Goal: Task Accomplishment & Management: Manage account settings

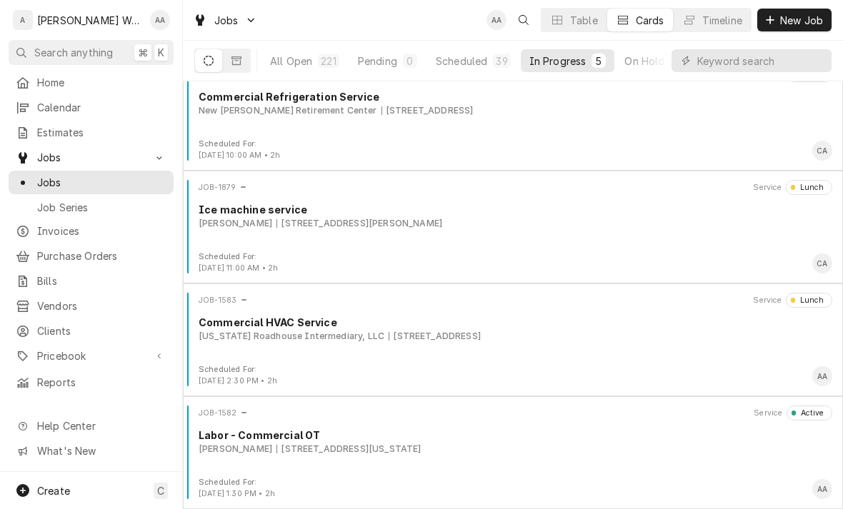
scroll to position [136, 0]
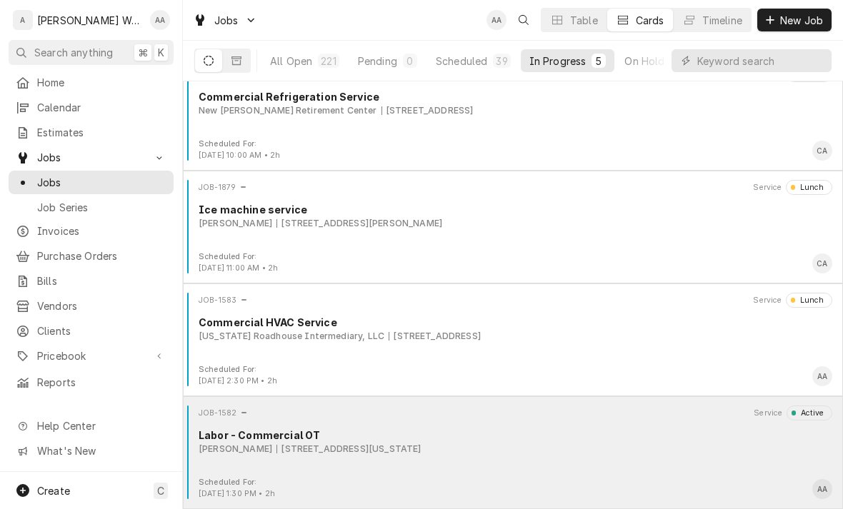
click at [614, 427] on div "JOB-1582 Service Active Labor - Commercial OT Holly Purcell 6720 S 168th St, Om…" at bounding box center [513, 441] width 649 height 71
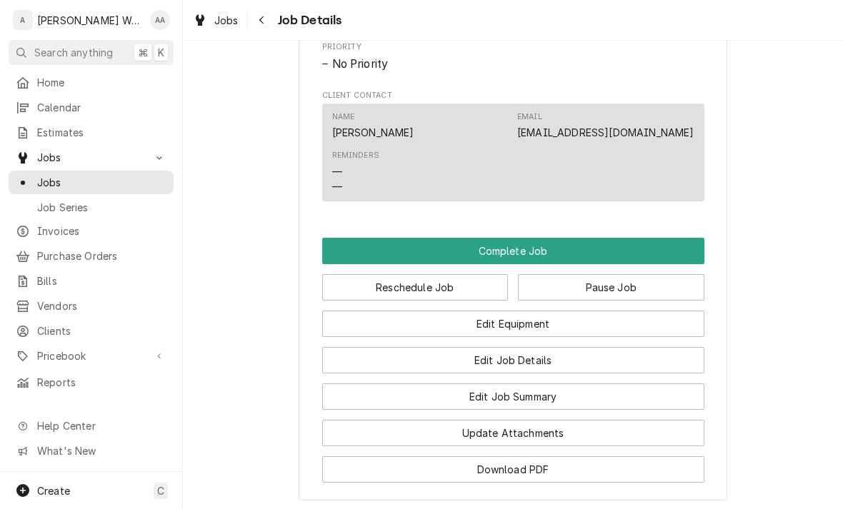
scroll to position [907, 0]
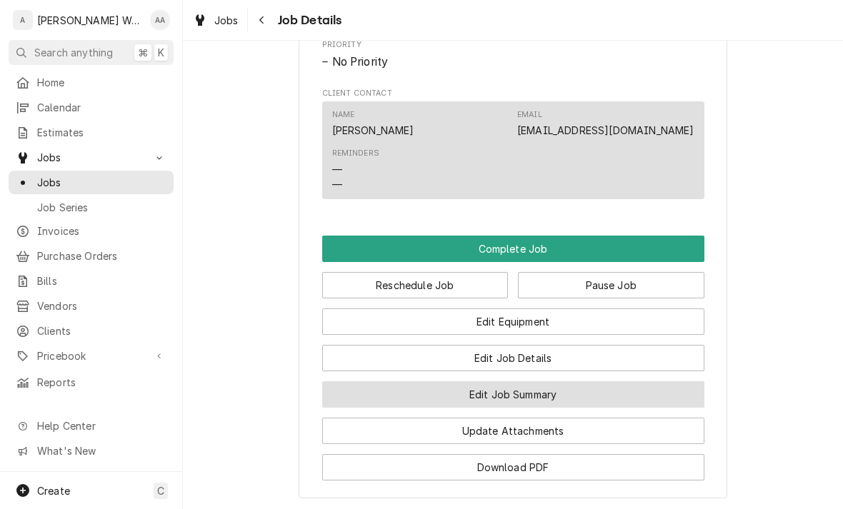
click at [530, 392] on button "Edit Job Summary" at bounding box center [513, 394] width 382 height 26
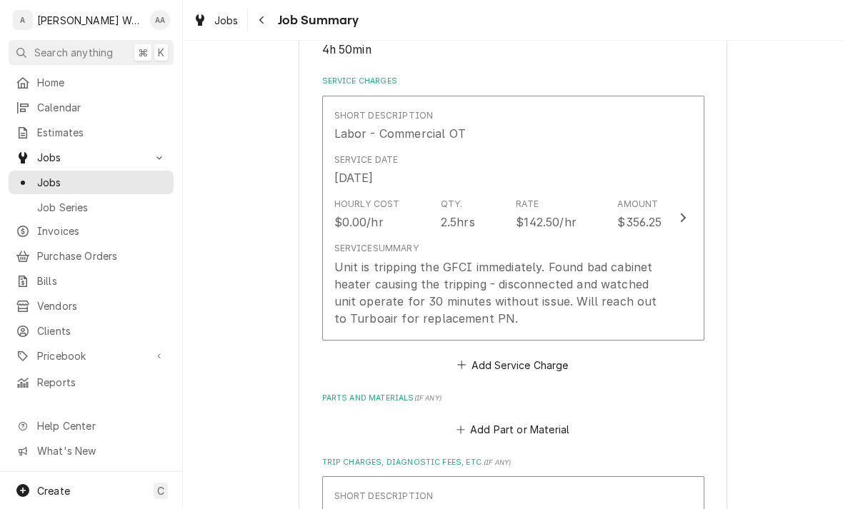
scroll to position [334, 0]
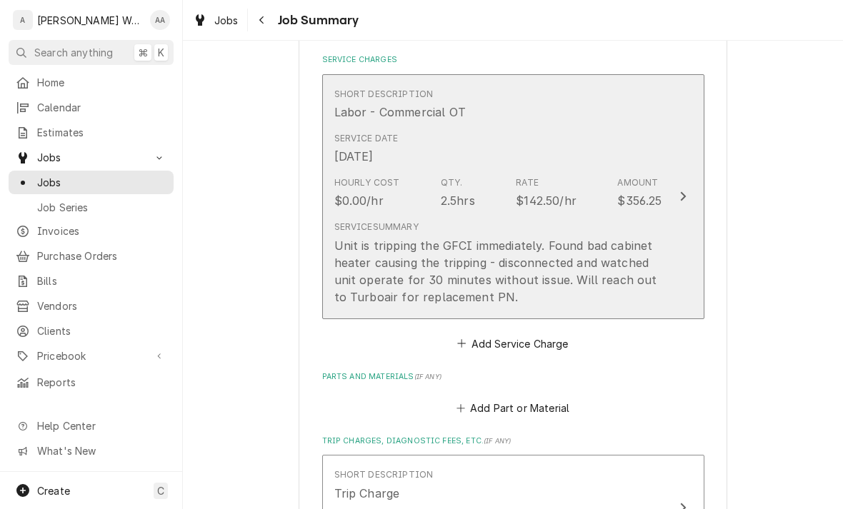
click at [435, 280] on div "Unit is tripping the GFCI immediately. Found bad cabinet heater causing the tri…" at bounding box center [498, 271] width 328 height 69
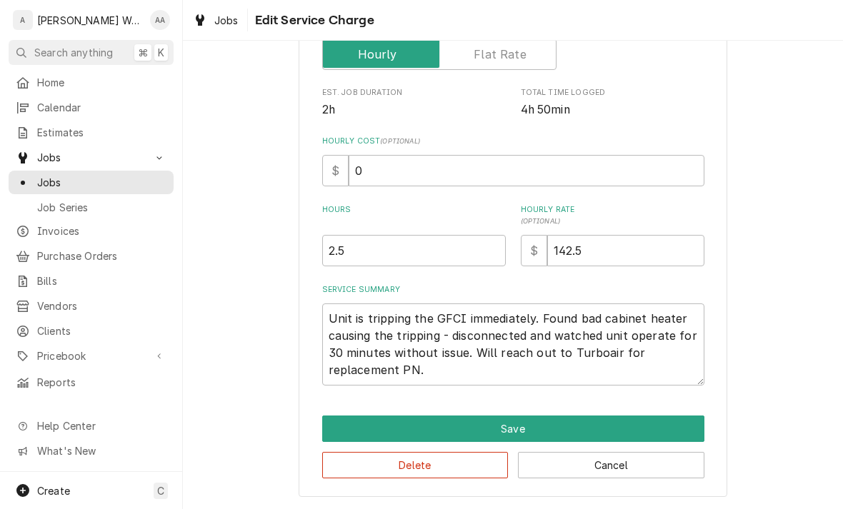
scroll to position [259, 0]
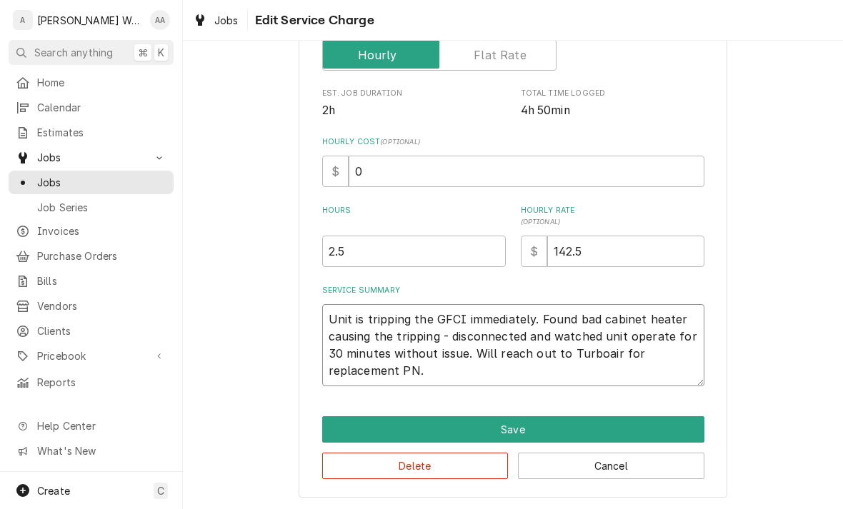
click at [429, 367] on textarea "Unit is tripping the GFCI immediately. Found bad cabinet heater causing the tri…" at bounding box center [513, 345] width 382 height 82
type textarea "x"
type textarea "Unit is tripping the GFCI immediately. Found bad cabinet heater causing the tri…"
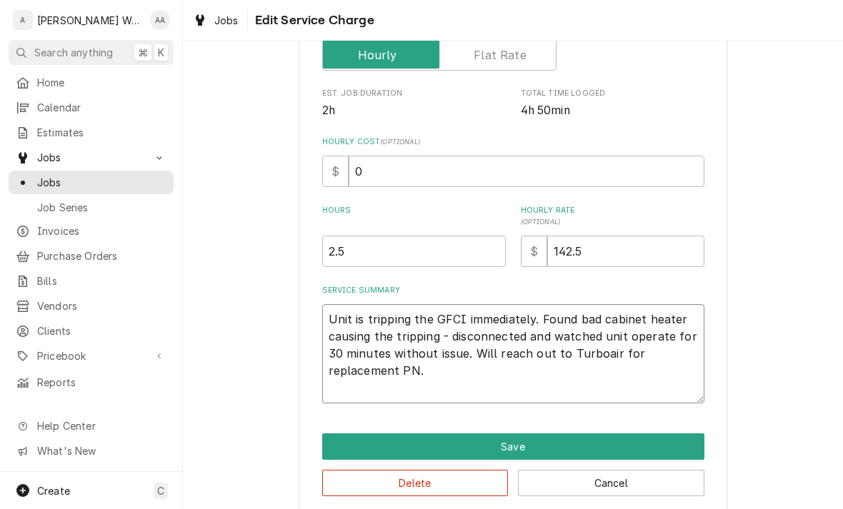
type textarea "x"
type textarea "Unit is tripping the GFCI immediately. Found bad cabinet heater causing the tri…"
type textarea "x"
type textarea "Unit is tripping the GFCI immediately. Found bad cabinet heater causing the tri…"
type textarea "x"
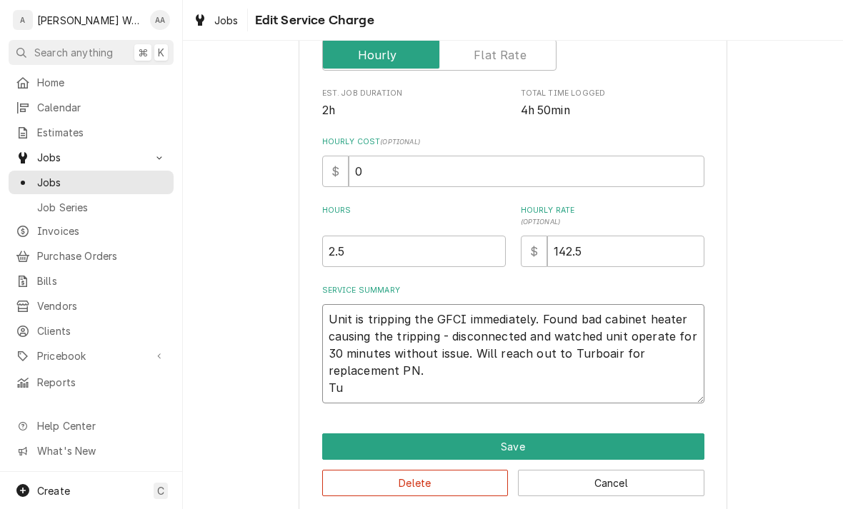
type textarea "Unit is tripping the GFCI immediately. Found bad cabinet heater causing the tri…"
type textarea "x"
type textarea "Unit is tripping the GFCI immediately. Found bad cabinet heater causing the tri…"
type textarea "x"
type textarea "Unit is tripping the GFCI immediately. Found bad cabinet heater causing the tri…"
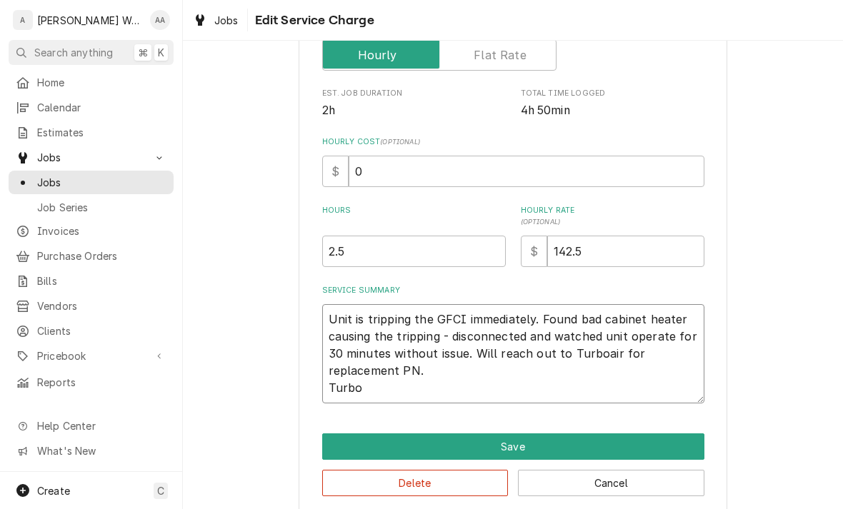
type textarea "x"
type textarea "Unit is tripping the GFCI immediately. Found bad cabinet heater causing the tri…"
type textarea "x"
type textarea "Unit is tripping the GFCI immediately. Found bad cabinet heater causing the tri…"
type textarea "x"
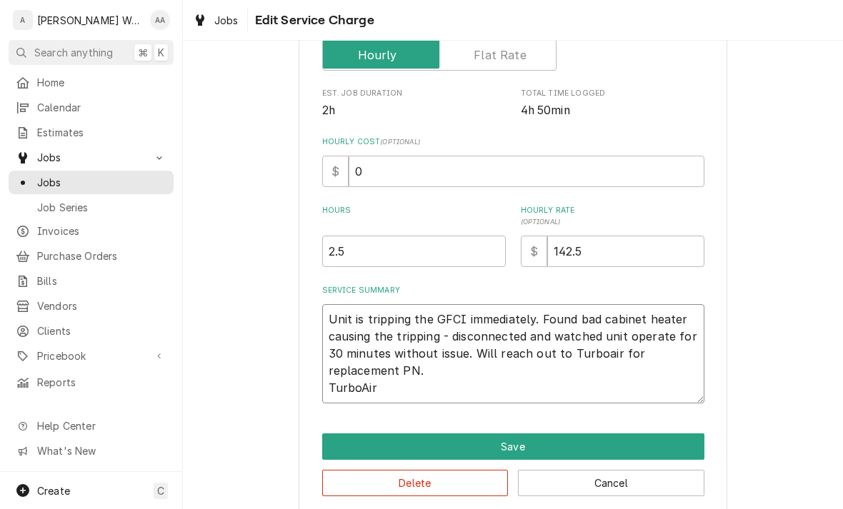
type textarea "Unit is tripping the GFCI immediately. Found bad cabinet heater causing the tri…"
type textarea "x"
type textarea "Unit is tripping the GFCI immediately. Found bad cabinet heater causing the tri…"
type textarea "x"
type textarea "Unit is tripping the GFCI immediately. Found bad cabinet heater causing the tri…"
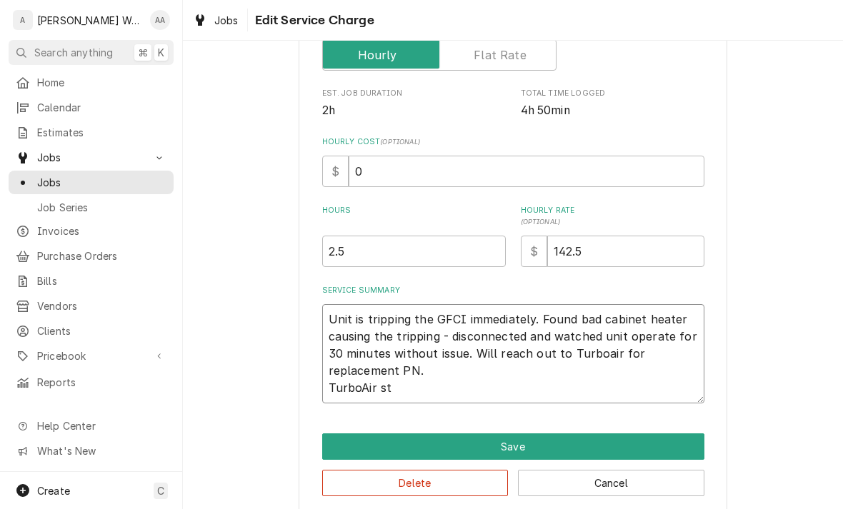
type textarea "x"
type textarea "Unit is tripping the GFCI immediately. Found bad cabinet heater causing the tri…"
type textarea "x"
type textarea "Unit is tripping the GFCI immediately. Found bad cabinet heater causing the tri…"
type textarea "x"
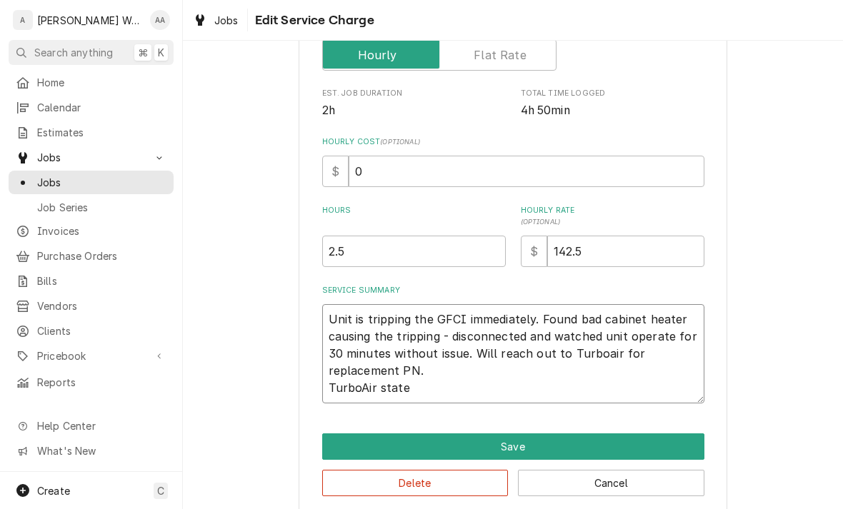
type textarea "Unit is tripping the GFCI immediately. Found bad cabinet heater causing the tri…"
type textarea "x"
type textarea "Unit is tripping the GFCI immediately. Found bad cabinet heater causing the tri…"
type textarea "x"
type textarea "Unit is tripping the GFCI immediately. Found bad cabinet heater causing the tri…"
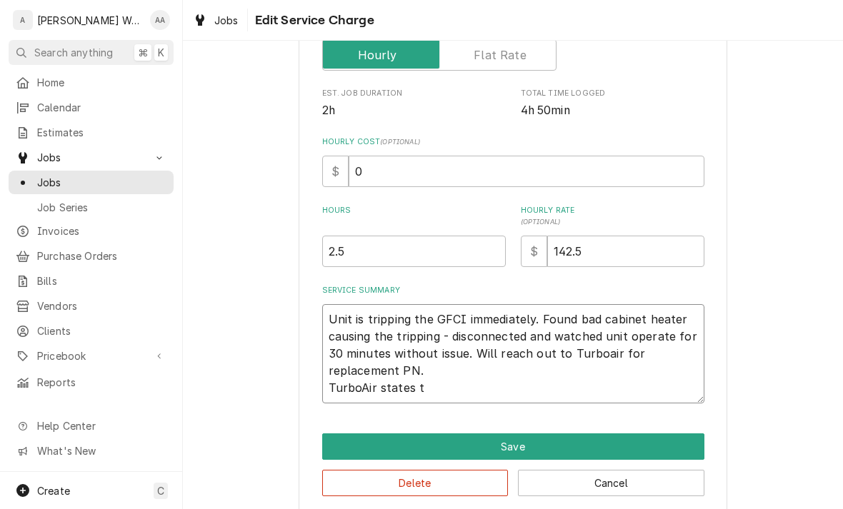
type textarea "x"
type textarea "Unit is tripping the GFCI immediately. Found bad cabinet heater causing the tri…"
type textarea "x"
type textarea "Unit is tripping the GFCI immediately. Found bad cabinet heater causing the tri…"
type textarea "x"
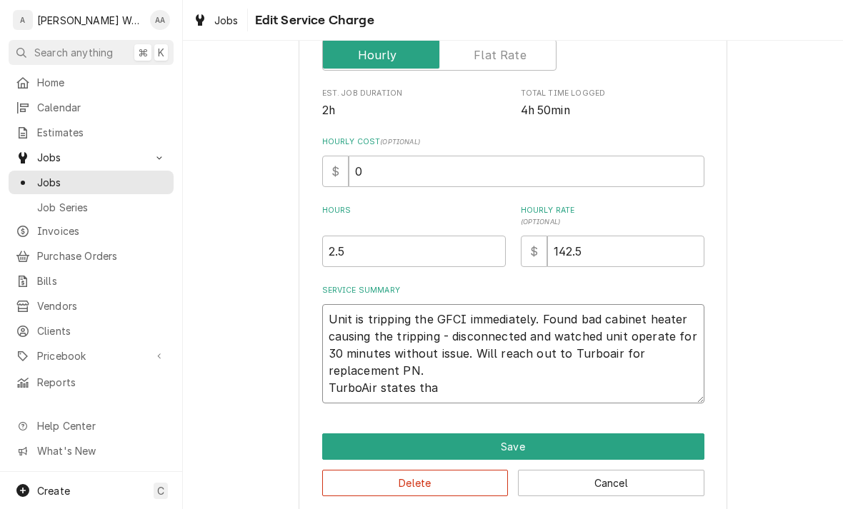
type textarea "Unit is tripping the GFCI immediately. Found bad cabinet heater causing the tri…"
type textarea "x"
type textarea "Unit is tripping the GFCI immediately. Found bad cabinet heater causing the tri…"
type textarea "x"
type textarea "Unit is tripping the GFCI immediately. Found bad cabinet heater causing the tri…"
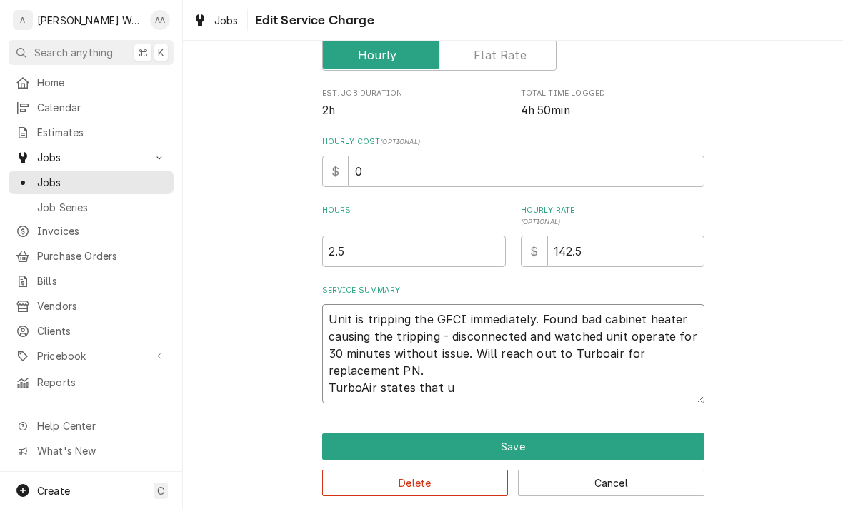
type textarea "x"
type textarea "Unit is tripping the GFCI immediately. Found bad cabinet heater causing the tri…"
type textarea "x"
type textarea "Unit is tripping the GFCI immediately. Found bad cabinet heater causing the tri…"
type textarea "x"
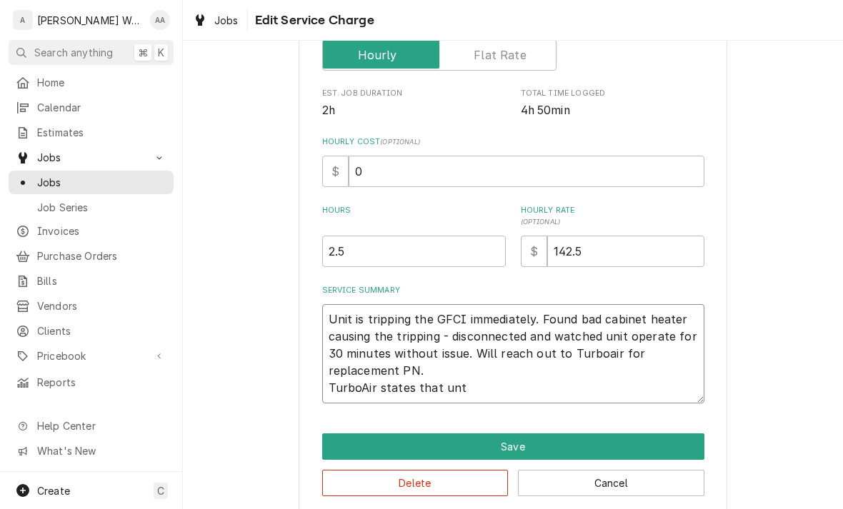
type textarea "Unit is tripping the GFCI immediately. Found bad cabinet heater causing the tri…"
type textarea "x"
type textarea "Unit is tripping the GFCI immediately. Found bad cabinet heater causing the tri…"
type textarea "x"
type textarea "Unit is tripping the GFCI immediately. Found bad cabinet heater causing the tri…"
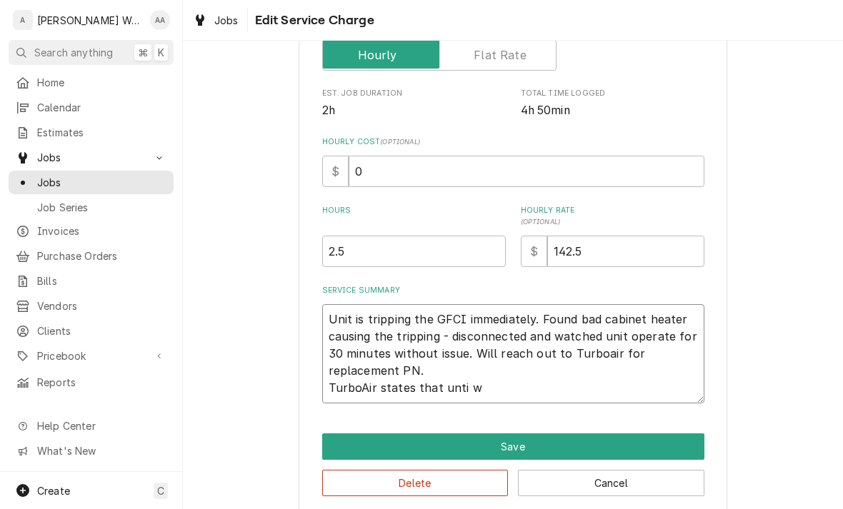
type textarea "x"
type textarea "Unit is tripping the GFCI immediately. Found bad cabinet heater causing the tri…"
type textarea "x"
type textarea "Unit is tripping the GFCI immediately. Found bad cabinet heater causing the tri…"
type textarea "x"
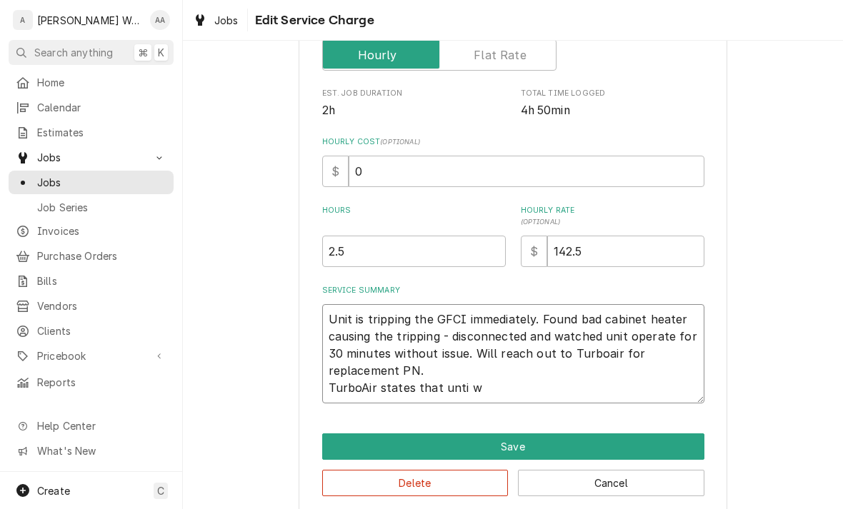
type textarea "Unit is tripping the GFCI immediately. Found bad cabinet heater causing the tri…"
type textarea "x"
type textarea "Unit is tripping the GFCI immediately. Found bad cabinet heater causing the tri…"
type textarea "x"
type textarea "Unit is tripping the GFCI immediately. Found bad cabinet heater causing the tri…"
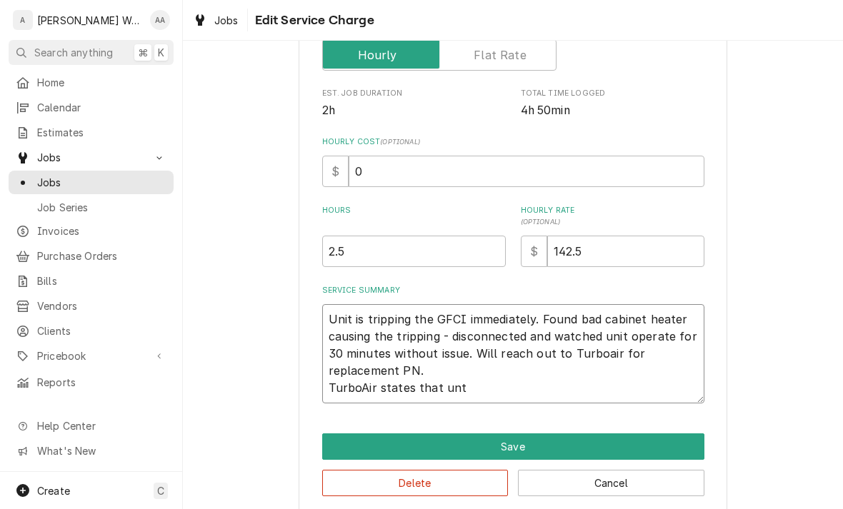
type textarea "x"
type textarea "Unit is tripping the GFCI immediately. Found bad cabinet heater causing the tri…"
type textarea "x"
type textarea "Unit is tripping the GFCI immediately. Found bad cabinet heater causing the tri…"
type textarea "x"
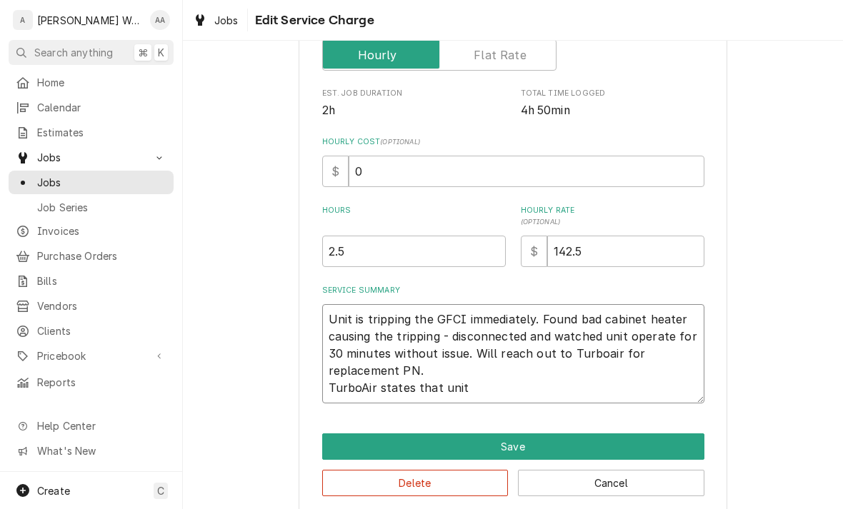
type textarea "Unit is tripping the GFCI immediately. Found bad cabinet heater causing the tri…"
type textarea "x"
type textarea "Unit is tripping the GFCI immediately. Found bad cabinet heater causing the tri…"
type textarea "x"
type textarea "Unit is tripping the GFCI immediately. Found bad cabinet heater causing the tri…"
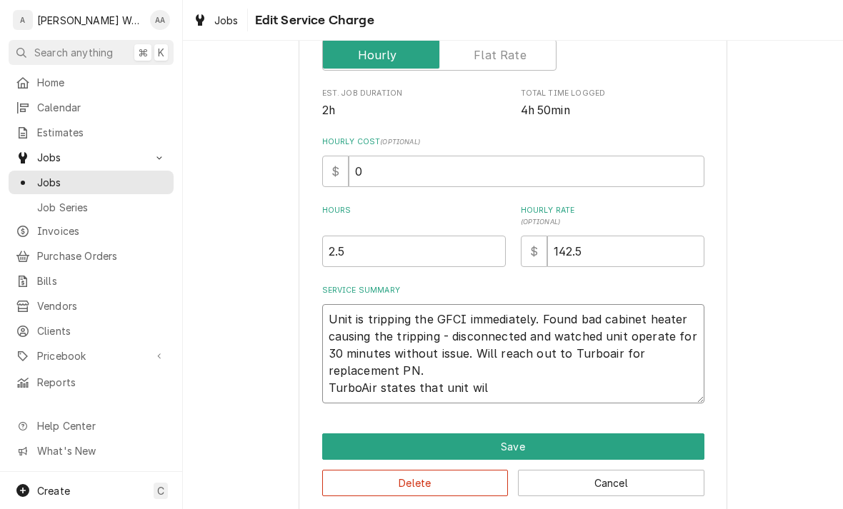
type textarea "x"
type textarea "Unit is tripping the GFCI immediately. Found bad cabinet heater causing the tri…"
type textarea "x"
type textarea "Unit is tripping the GFCI immediately. Found bad cabinet heater causing the tri…"
type textarea "x"
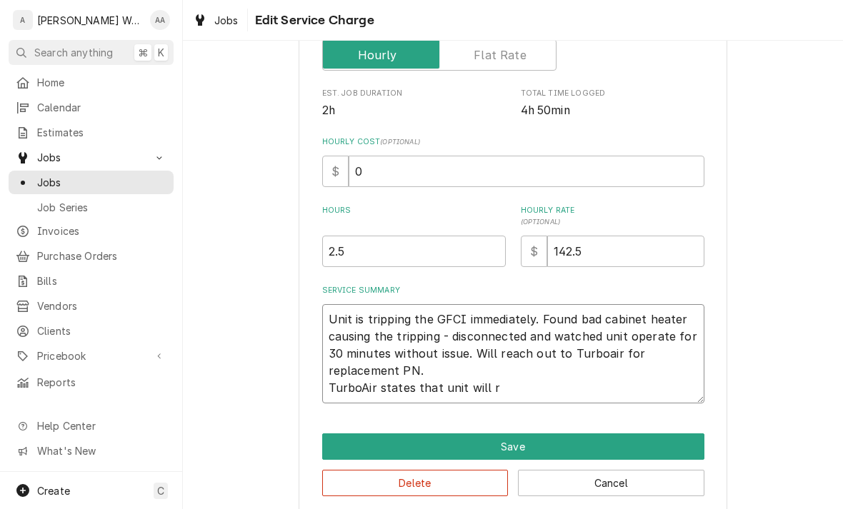
type textarea "Unit is tripping the GFCI immediately. Found bad cabinet heater causing the tri…"
type textarea "x"
type textarea "Unit is tripping the GFCI immediately. Found bad cabinet heater causing the tri…"
type textarea "x"
type textarea "Unit is tripping the GFCI immediately. Found bad cabinet heater causing the tri…"
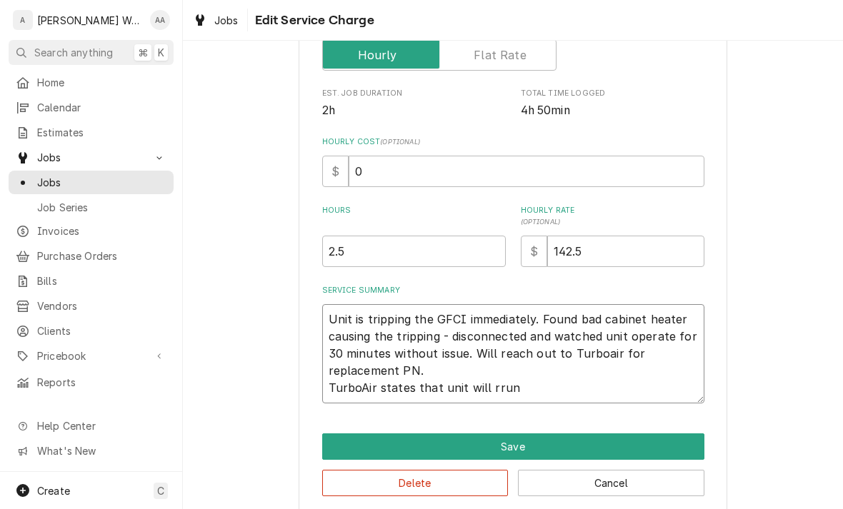
type textarea "x"
type textarea "Unit is tripping the GFCI immediately. Found bad cabinet heater causing the tri…"
type textarea "x"
type textarea "Unit is tripping the GFCI immediately. Found bad cabinet heater causing the tri…"
type textarea "x"
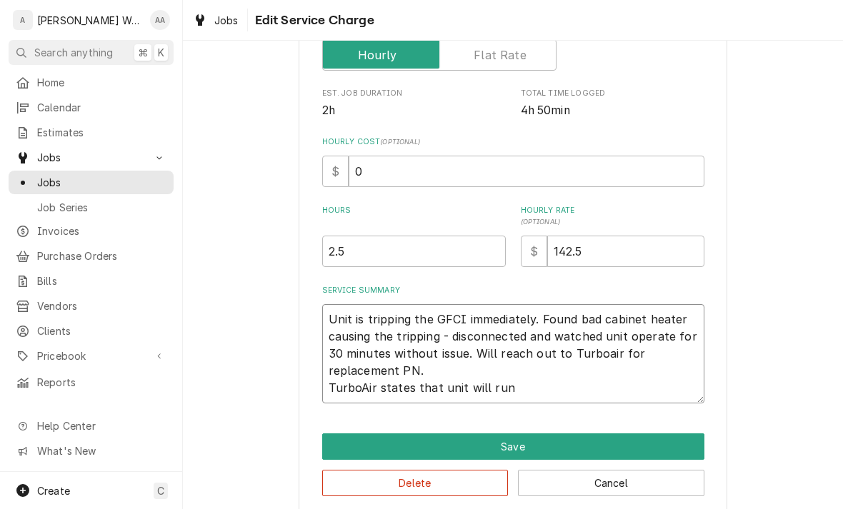
type textarea "Unit is tripping the GFCI immediately. Found bad cabinet heater causing the tri…"
type textarea "x"
type textarea "Unit is tripping the GFCI immediately. Found bad cabinet heater causing the tri…"
type textarea "x"
type textarea "Unit is tripping the GFCI immediately. Found bad cabinet heater causing the tri…"
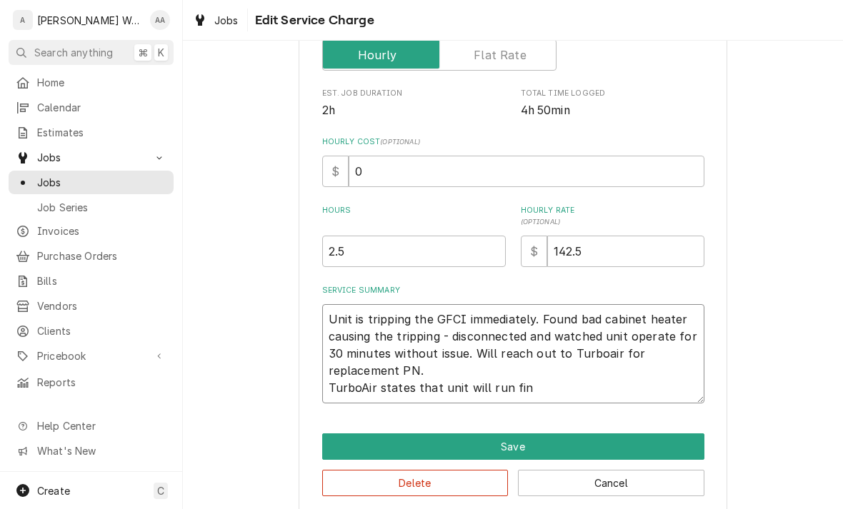
type textarea "x"
type textarea "Unit is tripping the GFCI immediately. Found bad cabinet heater causing the tri…"
type textarea "x"
type textarea "Unit is tripping the GFCI immediately. Found bad cabinet heater causing the tri…"
type textarea "x"
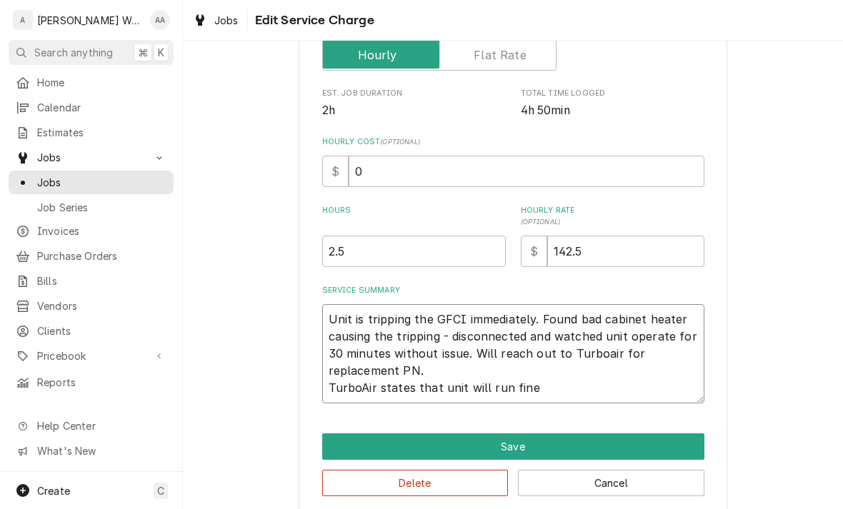
type textarea "Unit is tripping the GFCI immediately. Found bad cabinet heater causing the tri…"
type textarea "x"
type textarea "Unit is tripping the GFCI immediately. Found bad cabinet heater causing the tri…"
type textarea "x"
type textarea "Unit is tripping the GFCI immediately. Found bad cabinet heater causing the tri…"
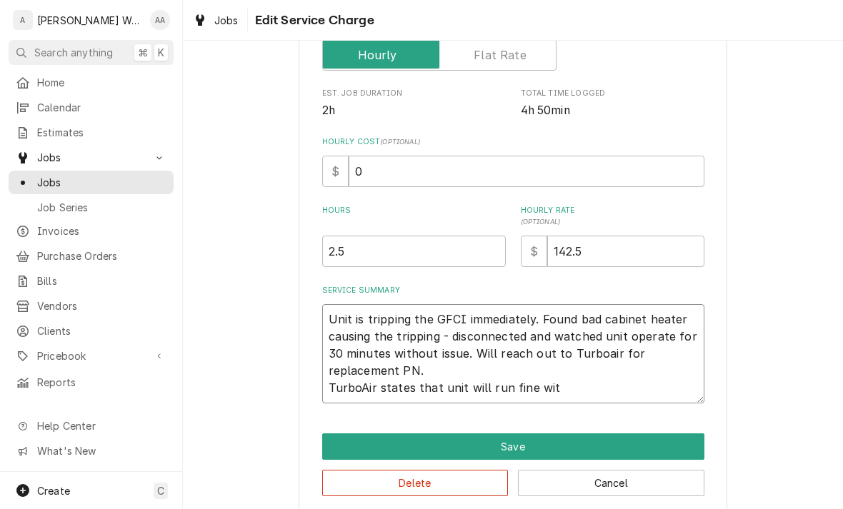
type textarea "x"
type textarea "Unit is tripping the GFCI immediately. Found bad cabinet heater causing the tri…"
type textarea "x"
type textarea "Unit is tripping the GFCI immediately. Found bad cabinet heater causing the tri…"
type textarea "x"
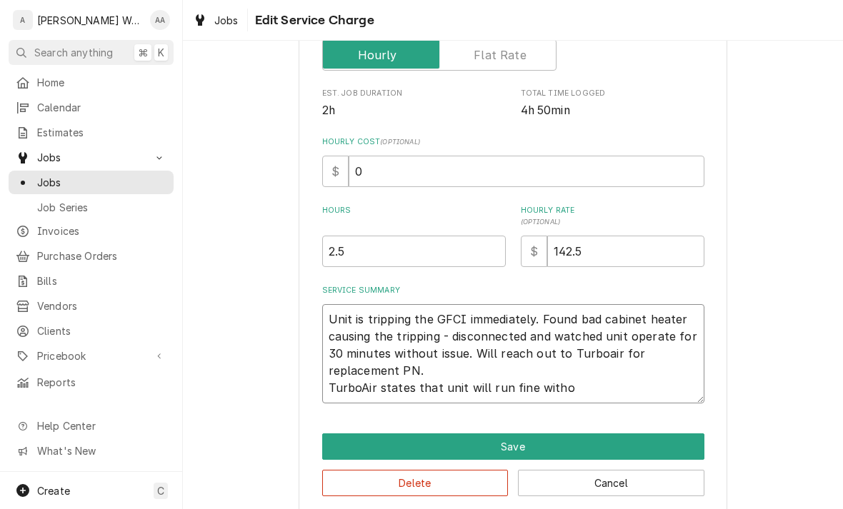
type textarea "Unit is tripping the GFCI immediately. Found bad cabinet heater causing the tri…"
type textarea "x"
type textarea "Unit is tripping the GFCI immediately. Found bad cabinet heater causing the tri…"
type textarea "x"
type textarea "Unit is tripping the GFCI immediately. Found bad cabinet heater causing the tri…"
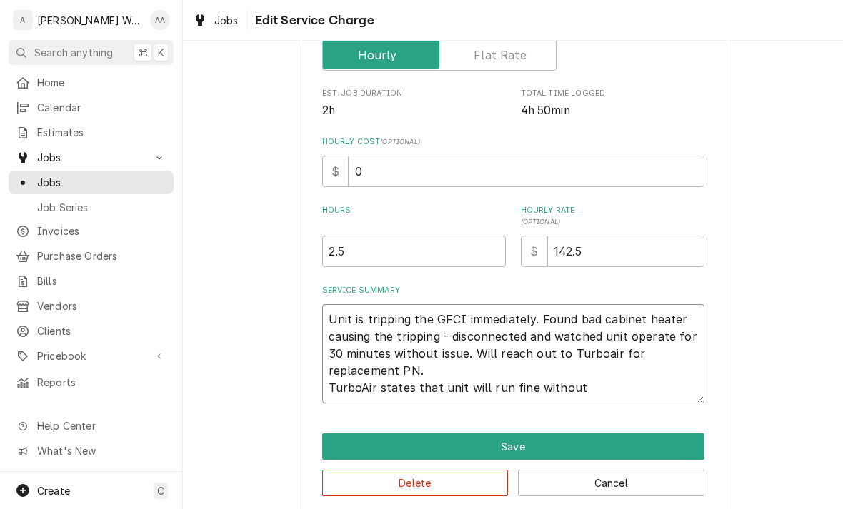
type textarea "x"
type textarea "Unit is tripping the GFCI immediately. Found bad cabinet heater causing the tri…"
type textarea "x"
type textarea "Unit is tripping the GFCI immediately. Found bad cabinet heater causing the tri…"
type textarea "x"
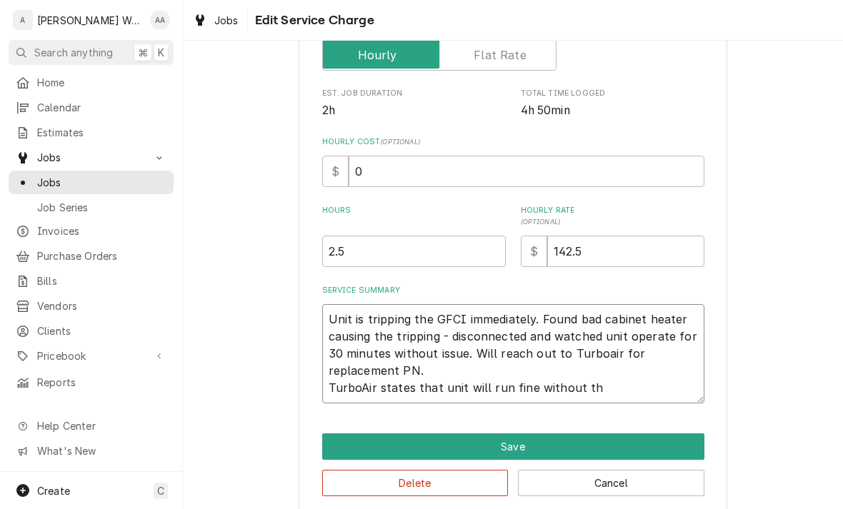
type textarea "Unit is tripping the GFCI immediately. Found bad cabinet heater causing the tri…"
type textarea "x"
type textarea "Unit is tripping the GFCI immediately. Found bad cabinet heater causing the tri…"
type textarea "x"
type textarea "Unit is tripping the GFCI immediately. Found bad cabinet heater causing the tri…"
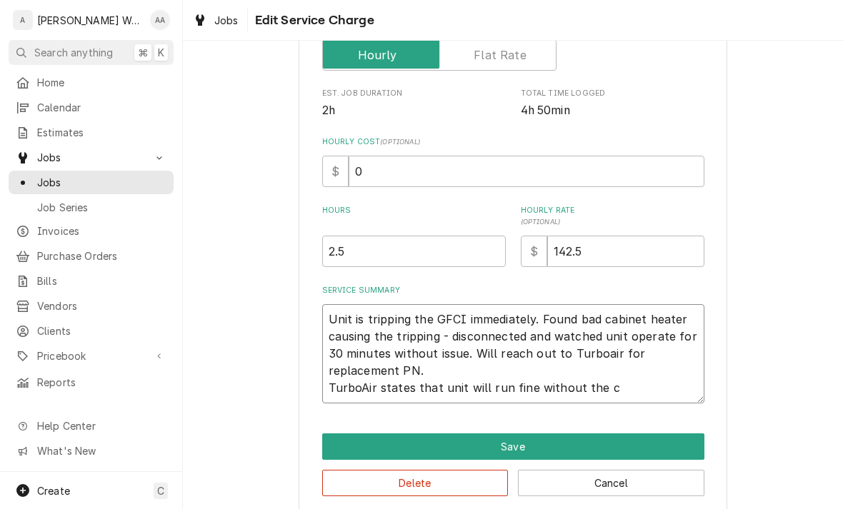
type textarea "x"
type textarea "Unit is tripping the GFCI immediately. Found bad cabinet heater causing the tri…"
type textarea "x"
type textarea "Unit is tripping the GFCI immediately. Found bad cabinet heater causing the tri…"
type textarea "x"
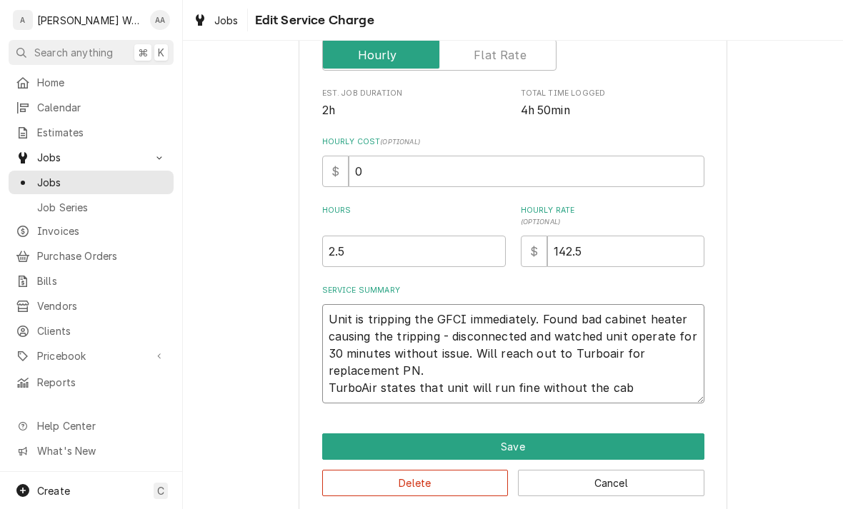
type textarea "Unit is tripping the GFCI immediately. Found bad cabinet heater causing the tri…"
type textarea "x"
type textarea "Unit is tripping the GFCI immediately. Found bad cabinet heater causing the tri…"
type textarea "x"
type textarea "Unit is tripping the GFCI immediately. Found bad cabinet heater causing the tri…"
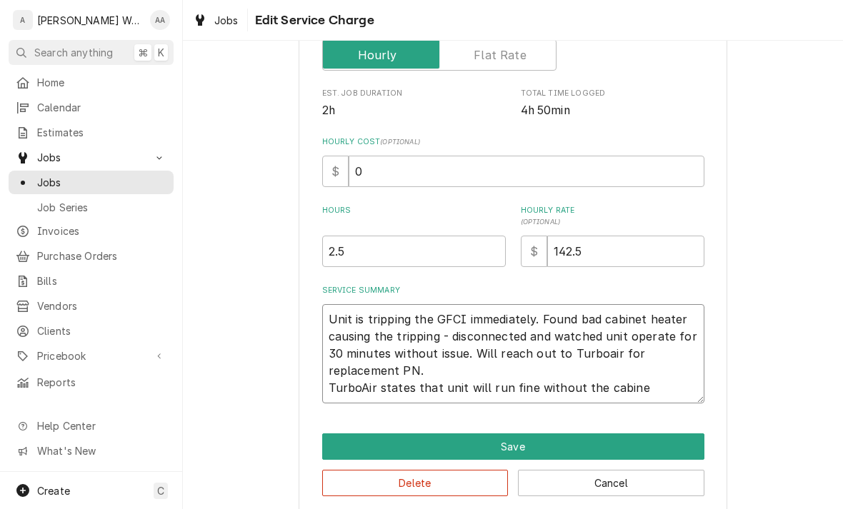
type textarea "x"
type textarea "Unit is tripping the GFCI immediately. Found bad cabinet heater causing the tri…"
type textarea "x"
type textarea "Unit is tripping the GFCI immediately. Found bad cabinet heater causing the tri…"
type textarea "x"
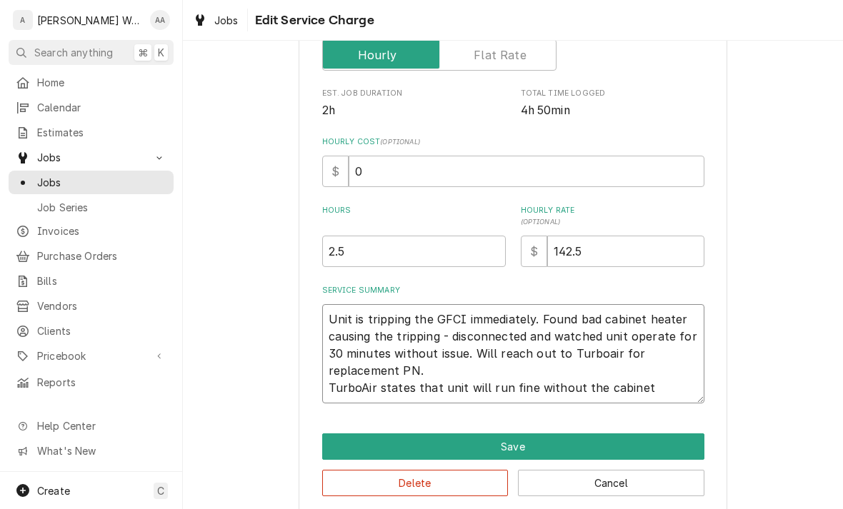
type textarea "Unit is tripping the GFCI immediately. Found bad cabinet heater causing the tri…"
type textarea "x"
type textarea "Unit is tripping the GFCI immediately. Found bad cabinet heater causing the tri…"
type textarea "x"
type textarea "Unit is tripping the GFCI immediately. Found bad cabinet heater causing the tri…"
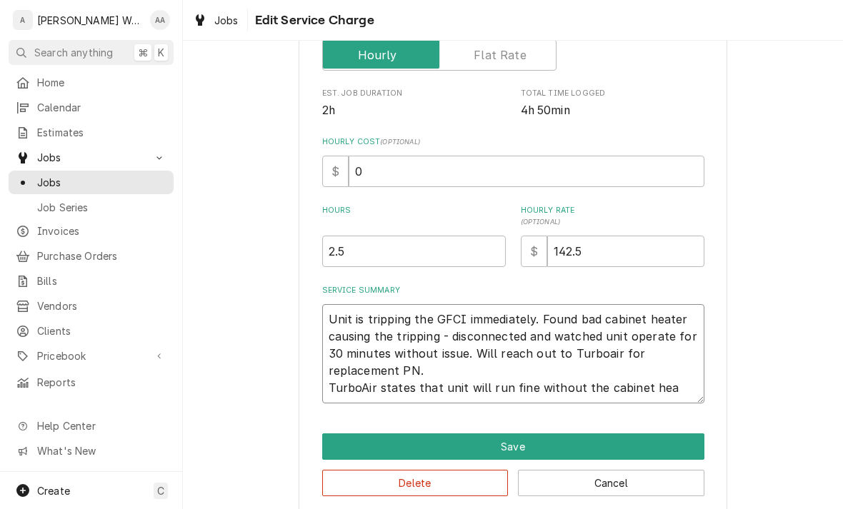
type textarea "x"
type textarea "Unit is tripping the GFCI immediately. Found bad cabinet heater causing the tri…"
type textarea "x"
type textarea "Unit is tripping the GFCI immediately. Found bad cabinet heater causing the tri…"
type textarea "x"
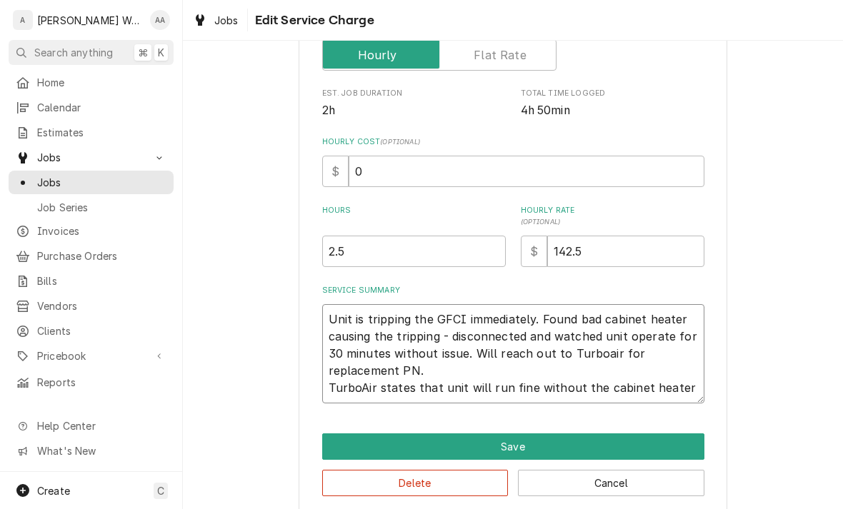
type textarea "Unit is tripping the GFCI immediately. Found bad cabinet heater causing the tri…"
type textarea "x"
type textarea "Unit is tripping the GFCI immediately. Found bad cabinet heater causing the tri…"
type textarea "x"
type textarea "Unit is tripping the GFCI immediately. Found bad cabinet heater causing the tri…"
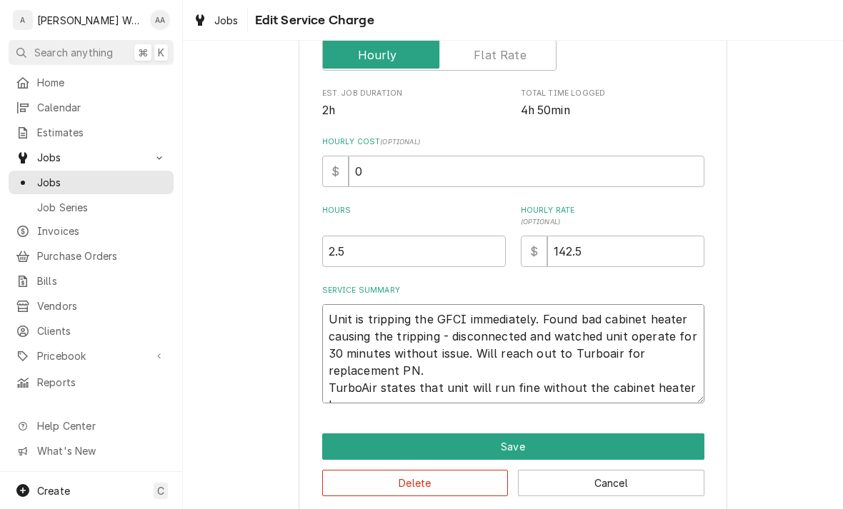
type textarea "x"
type textarea "Unit is tripping the GFCI immediately. Found bad cabinet heater causing the tri…"
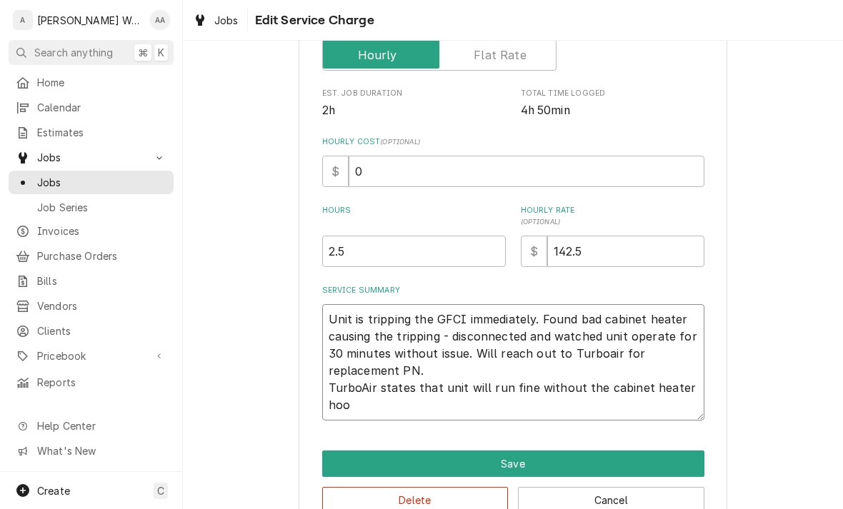
type textarea "x"
type textarea "Unit is tripping the GFCI immediately. Found bad cabinet heater causing the tri…"
type textarea "x"
type textarea "Unit is tripping the GFCI immediately. Found bad cabinet heater causing the tri…"
type textarea "x"
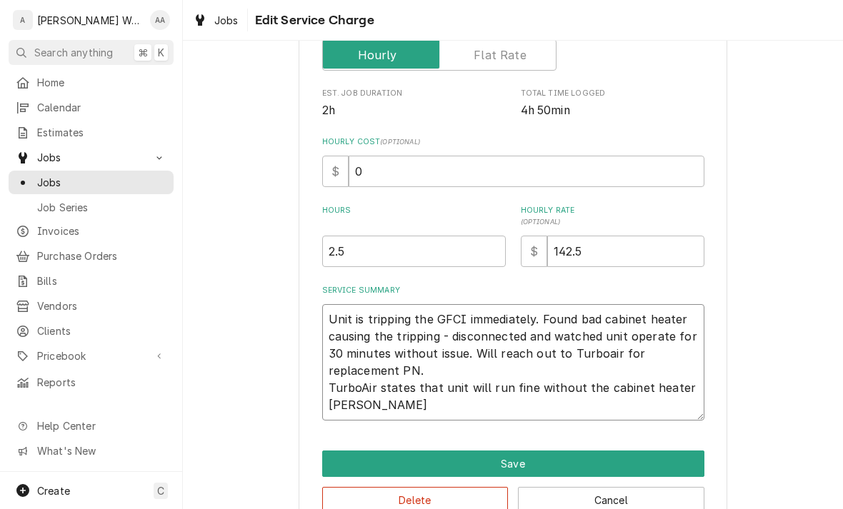
type textarea "Unit is tripping the GFCI immediately. Found bad cabinet heater causing the tri…"
type textarea "x"
type textarea "Unit is tripping the GFCI immediately. Found bad cabinet heater causing the tri…"
type textarea "x"
type textarea "Unit is tripping the GFCI immediately. Found bad cabinet heater causing the tri…"
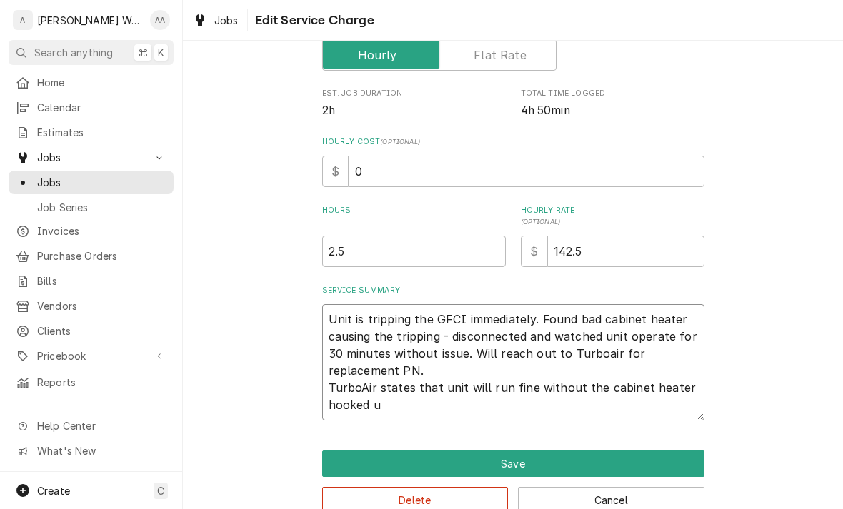
type textarea "x"
type textarea "Unit is tripping the GFCI immediately. Found bad cabinet heater causing the tri…"
type textarea "x"
type textarea "Unit is tripping the GFCI immediately. Found bad cabinet heater causing the tri…"
type textarea "x"
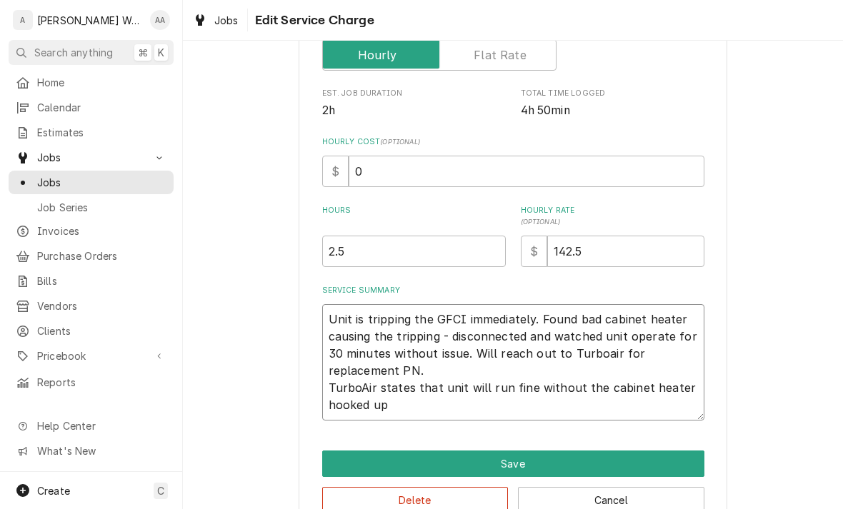
type textarea "Unit is tripping the GFCI immediately. Found bad cabinet heater causing the tri…"
type textarea "x"
type textarea "Unit is tripping the GFCI immediately. Found bad cabinet heater causing the tri…"
type textarea "x"
type textarea "Unit is tripping the GFCI immediately. Found bad cabinet heater causing the tri…"
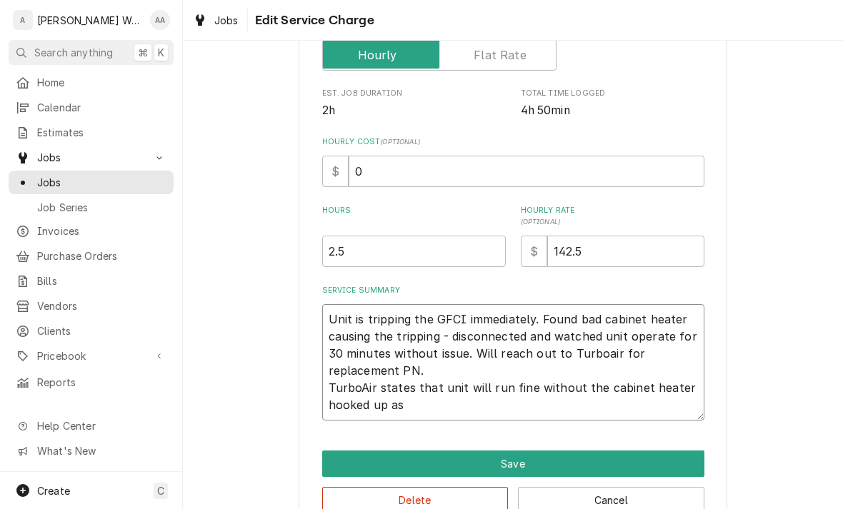
type textarea "x"
type textarea "Unit is tripping the GFCI immediately. Found bad cabinet heater causing the tri…"
type textarea "x"
type textarea "Unit is tripping the GFCI immediately. Found bad cabinet heater causing the tri…"
type textarea "x"
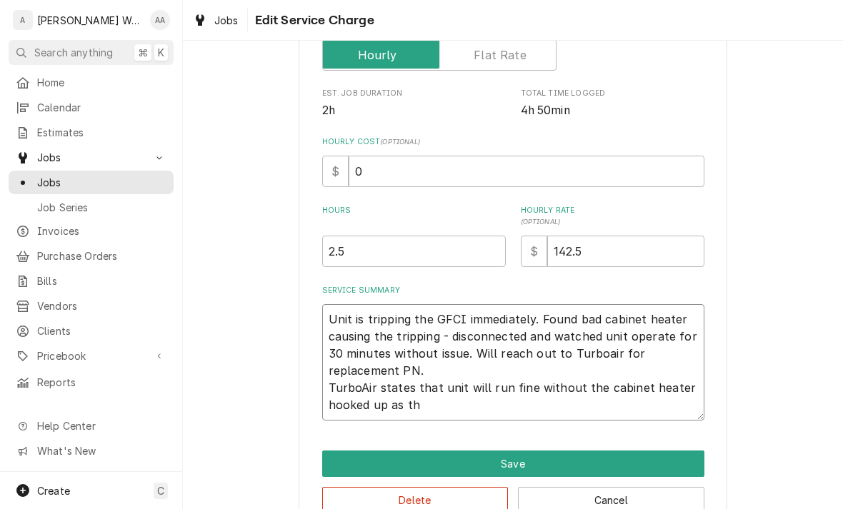
type textarea "Unit is tripping the GFCI immediately. Found bad cabinet heater causing the tri…"
type textarea "x"
type textarea "Unit is tripping the GFCI immediately. Found bad cabinet heater causing the tri…"
type textarea "x"
type textarea "Unit is tripping the GFCI immediately. Found bad cabinet heater causing the tri…"
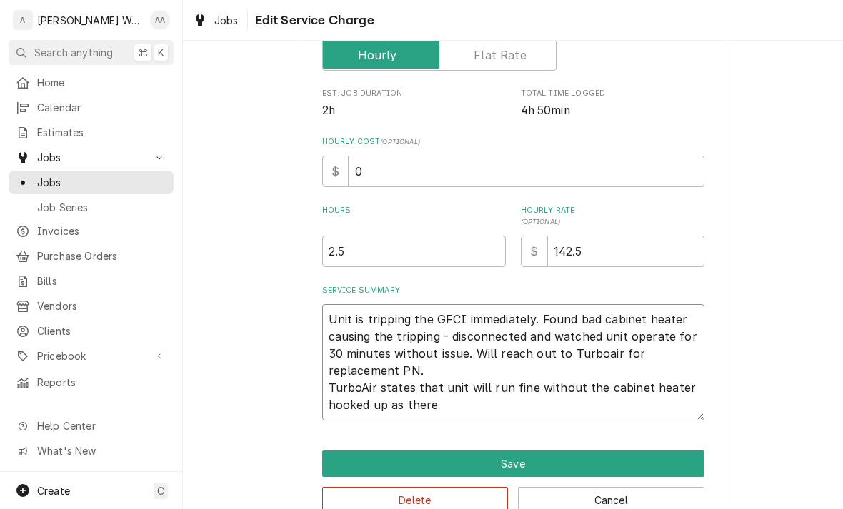
type textarea "x"
type textarea "Unit is tripping the GFCI immediately. Found bad cabinet heater causing the tri…"
type textarea "x"
type textarea "Unit is tripping the GFCI immediately. Found bad cabinet heater causing the tri…"
type textarea "x"
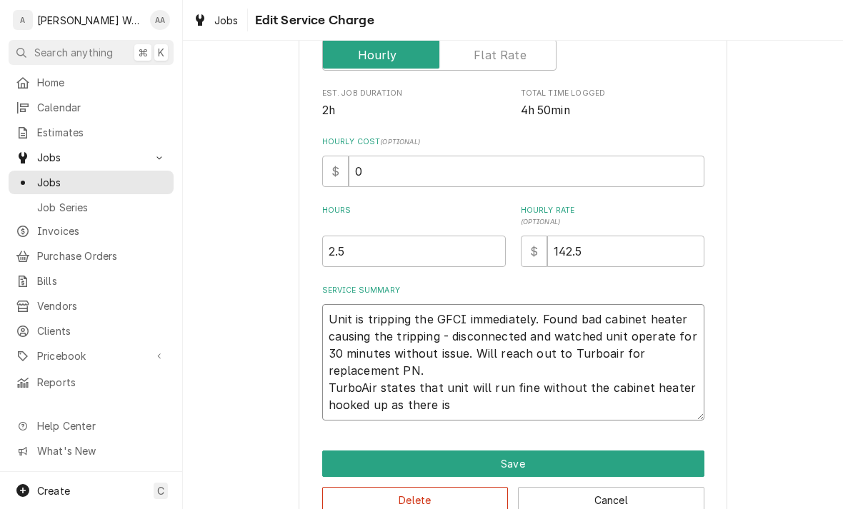
type textarea "Unit is tripping the GFCI immediately. Found bad cabinet heater causing the tri…"
type textarea "x"
type textarea "Unit is tripping the GFCI immediately. Found bad cabinet heater causing the tri…"
type textarea "x"
type textarea "Unit is tripping the GFCI immediately. Found bad cabinet heater causing the tri…"
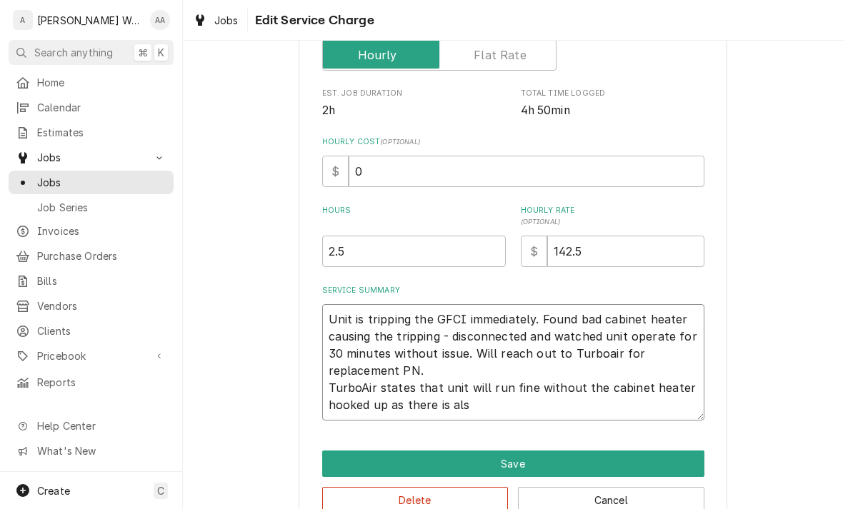
type textarea "x"
type textarea "Unit is tripping the GFCI immediately. Found bad cabinet heater causing the tri…"
type textarea "x"
type textarea "Unit is tripping the GFCI immediately. Found bad cabinet heater causing the tri…"
type textarea "x"
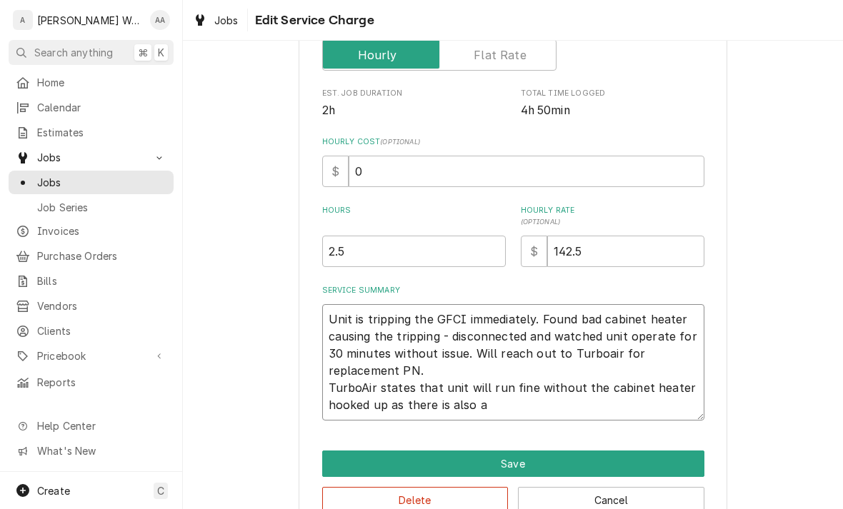
type textarea "Unit is tripping the GFCI immediately. Found bad cabinet heater causing the tri…"
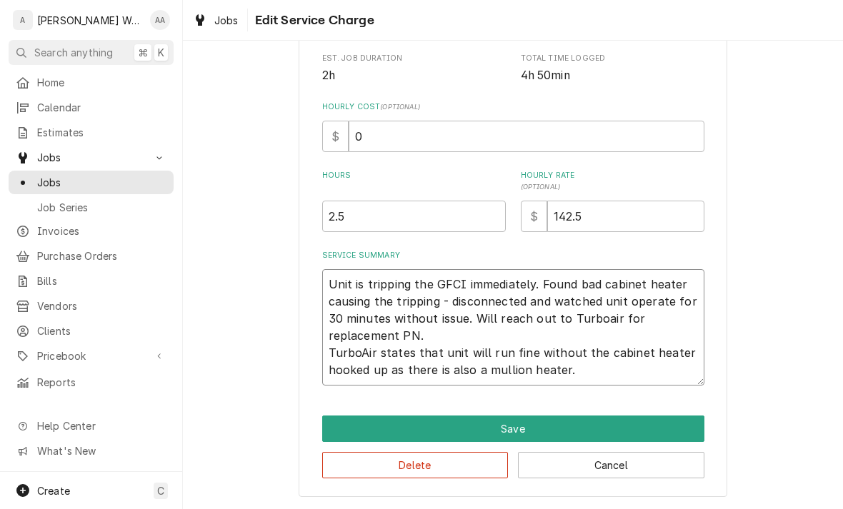
scroll to position [293, 0]
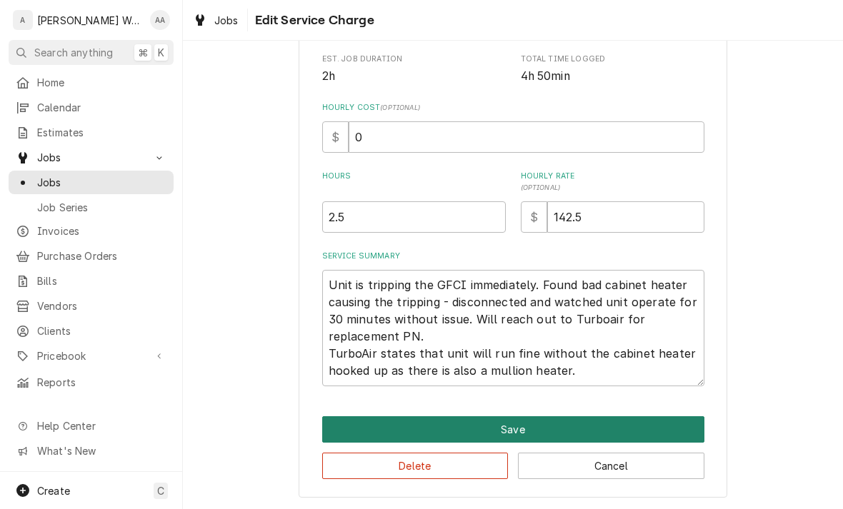
click at [466, 423] on button "Save" at bounding box center [513, 430] width 382 height 26
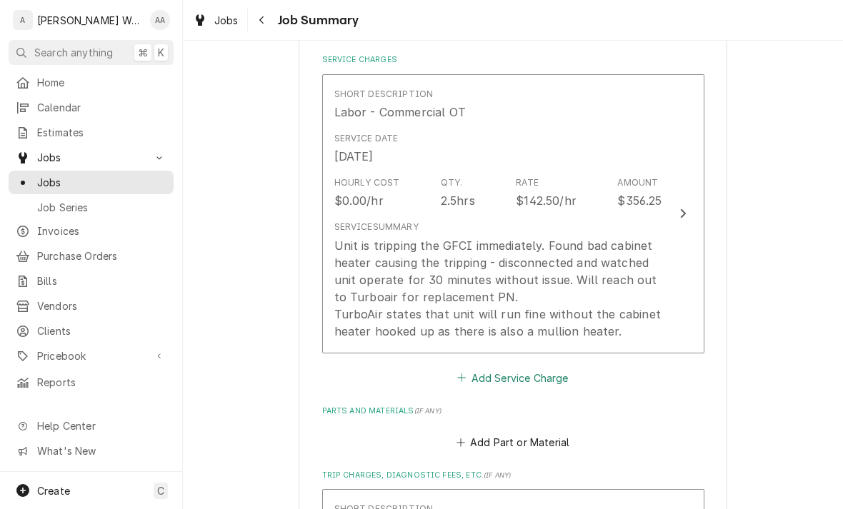
click at [479, 377] on button "Add Service Charge" at bounding box center [513, 378] width 116 height 20
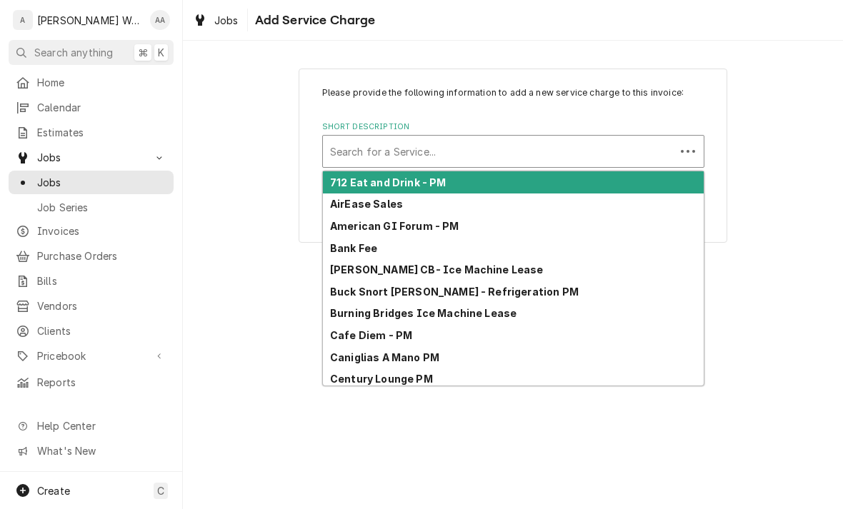
click at [457, 150] on div "Short Description" at bounding box center [499, 152] width 338 height 26
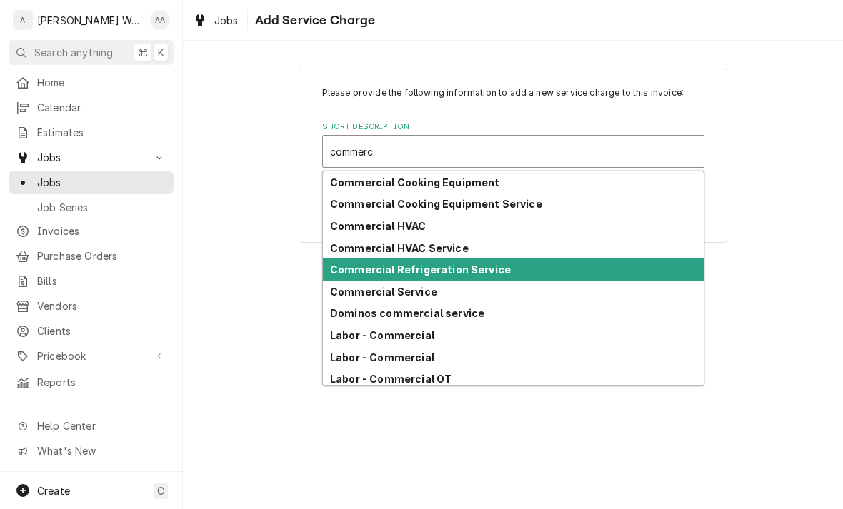
click at [402, 269] on strong "Commercial Refrigeration Service" at bounding box center [420, 270] width 181 height 12
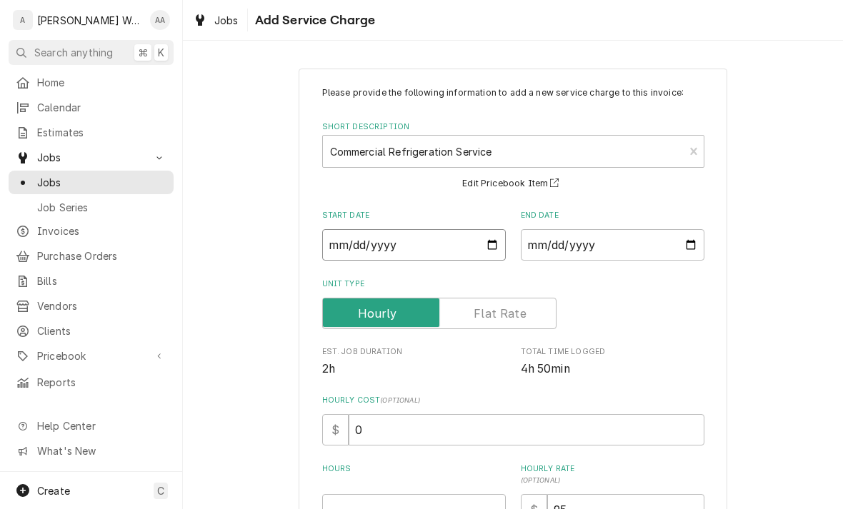
click at [364, 256] on input "2025-10-15" at bounding box center [414, 244] width 184 height 31
click at [614, 251] on input "2025-10-15" at bounding box center [613, 244] width 184 height 31
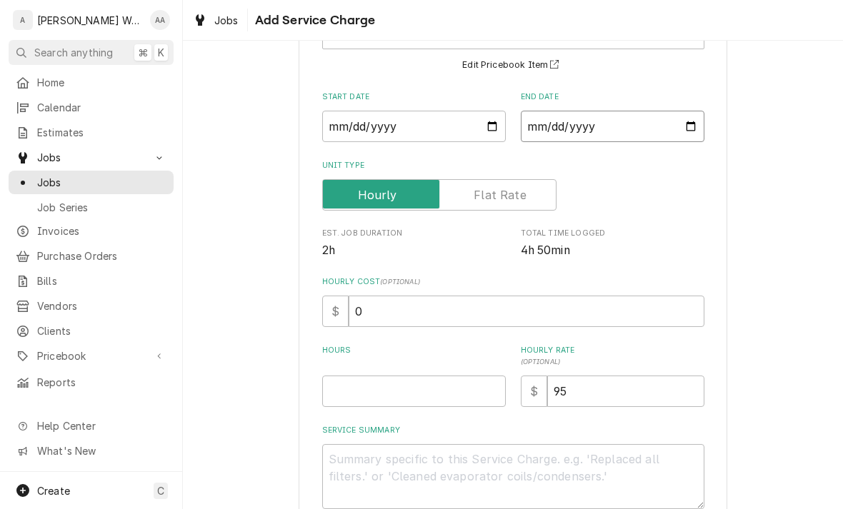
scroll to position [198, 0]
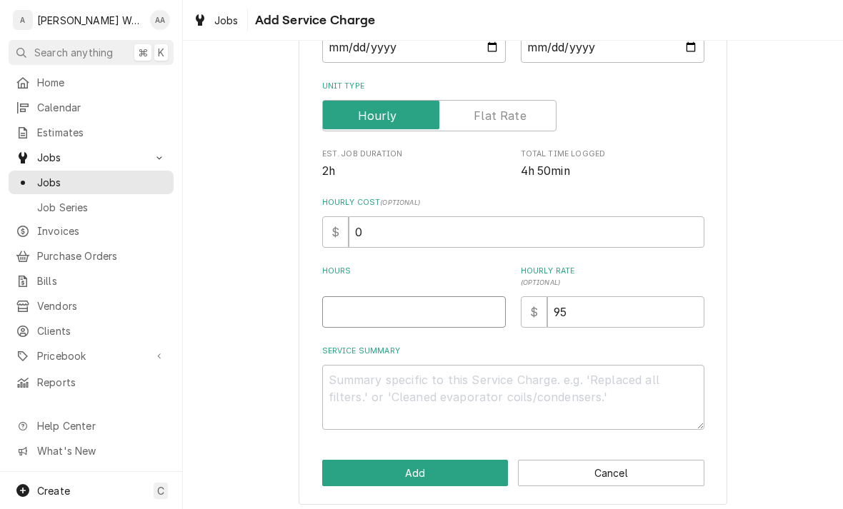
click at [387, 299] on input "Hours" at bounding box center [414, 311] width 184 height 31
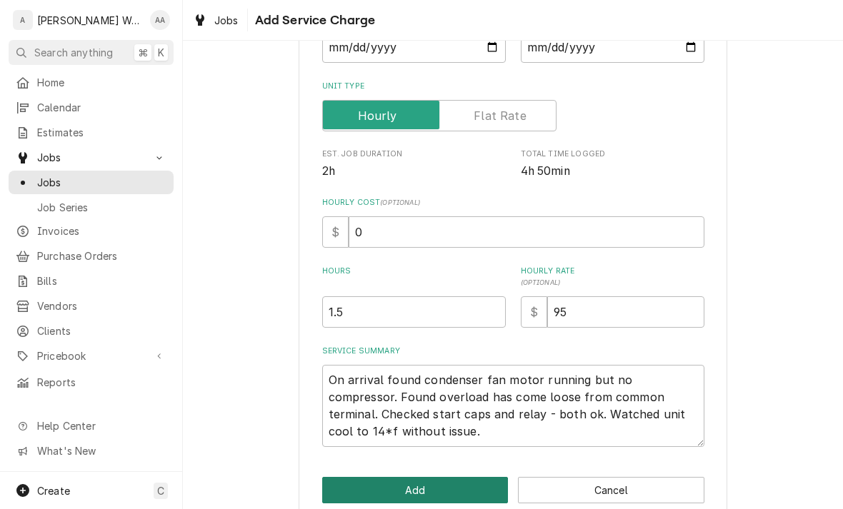
click at [368, 480] on button "Add" at bounding box center [415, 490] width 186 height 26
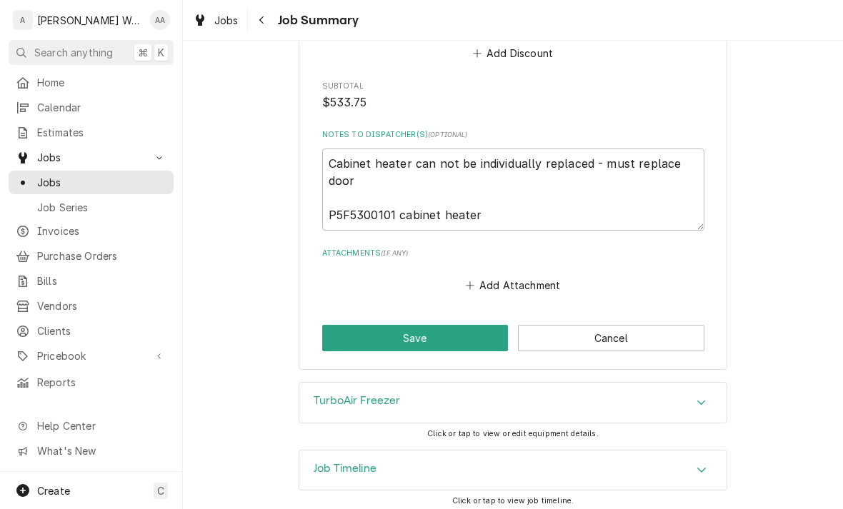
click at [364, 451] on div "Job Timeline" at bounding box center [512, 471] width 427 height 40
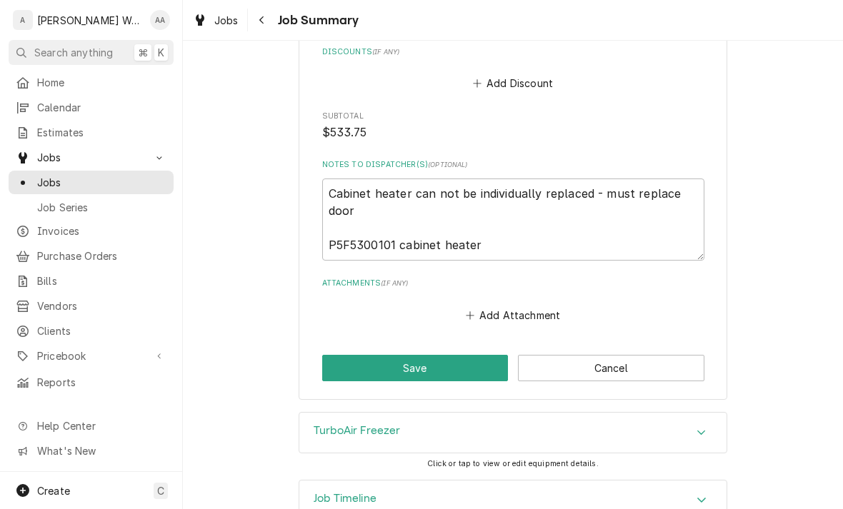
scroll to position [1180, 0]
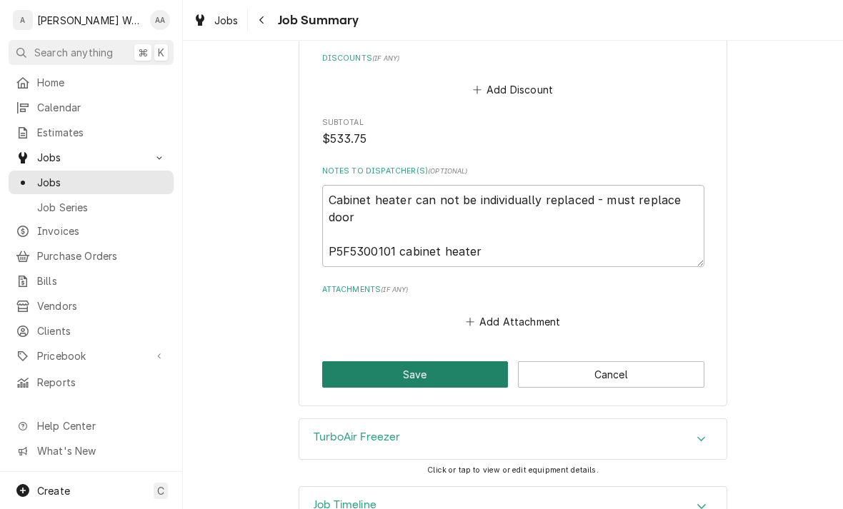
click at [377, 378] on button "Save" at bounding box center [415, 374] width 186 height 26
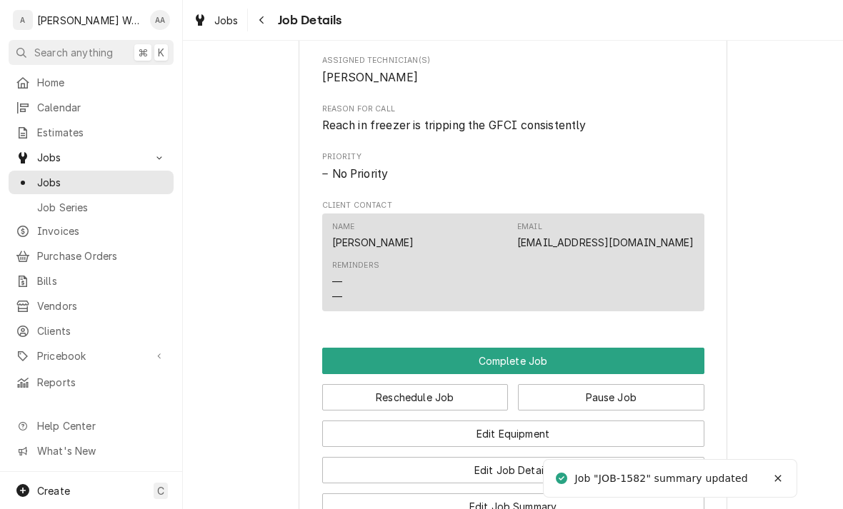
scroll to position [940, 0]
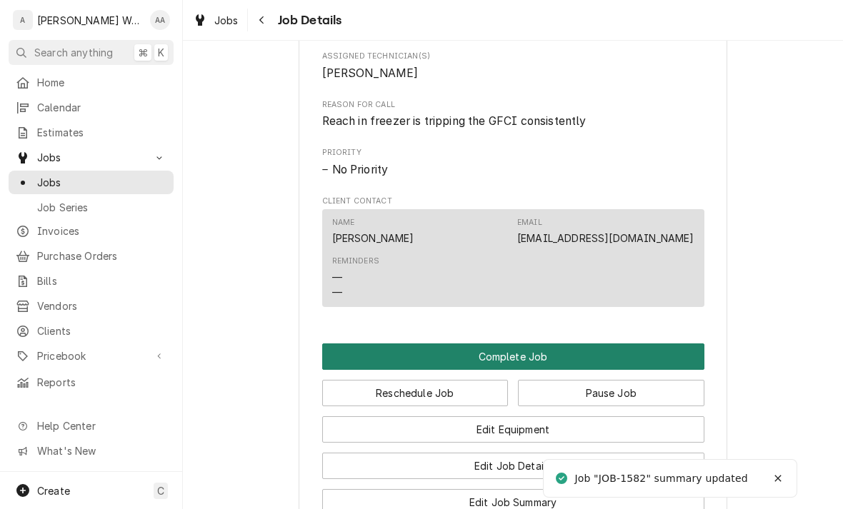
click at [392, 359] on button "Complete Job" at bounding box center [513, 357] width 382 height 26
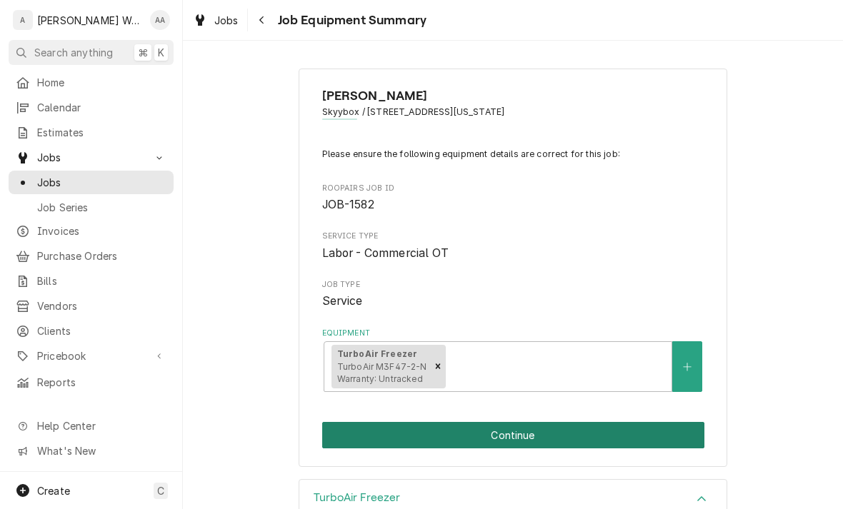
click at [459, 425] on button "Continue" at bounding box center [513, 435] width 382 height 26
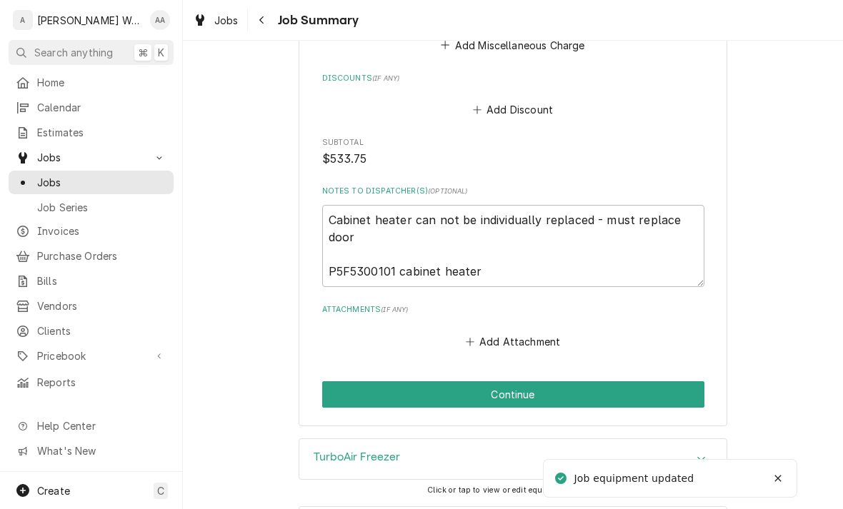
scroll to position [1167, 0]
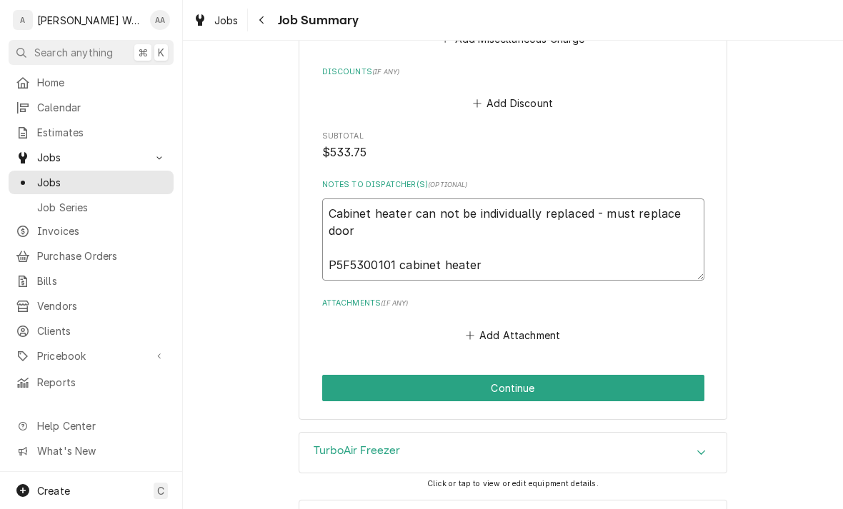
click at [371, 223] on textarea "Cabinet heater can not be individually replaced - must replace door P5F5300101 …" at bounding box center [513, 240] width 382 height 82
type textarea "x"
type textarea "Cabinet heater can not be individually replaced - must replace P5F5300101 cabin…"
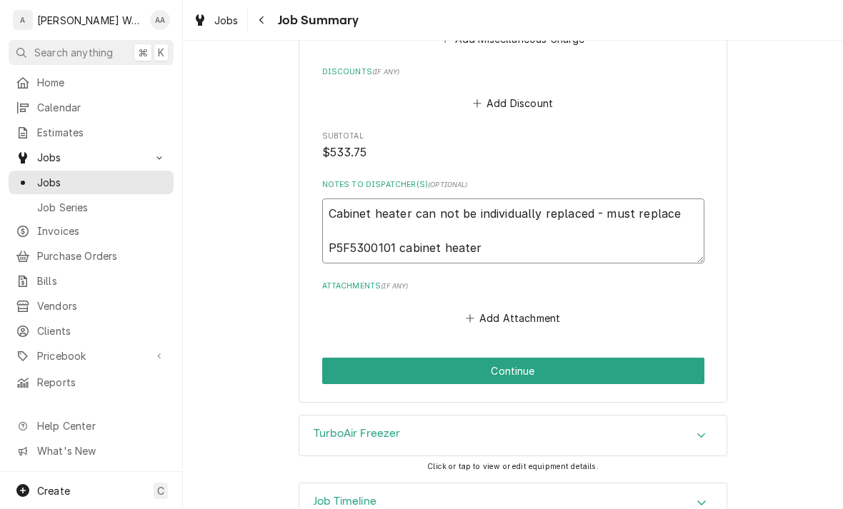
type textarea "x"
type textarea "Cabinet heater can not be individually replaced - must replac P5F5300101 cabine…"
type textarea "x"
type textarea "Cabinet heater can not be individually replaced - must repla P5F5300101 cabinet…"
type textarea "x"
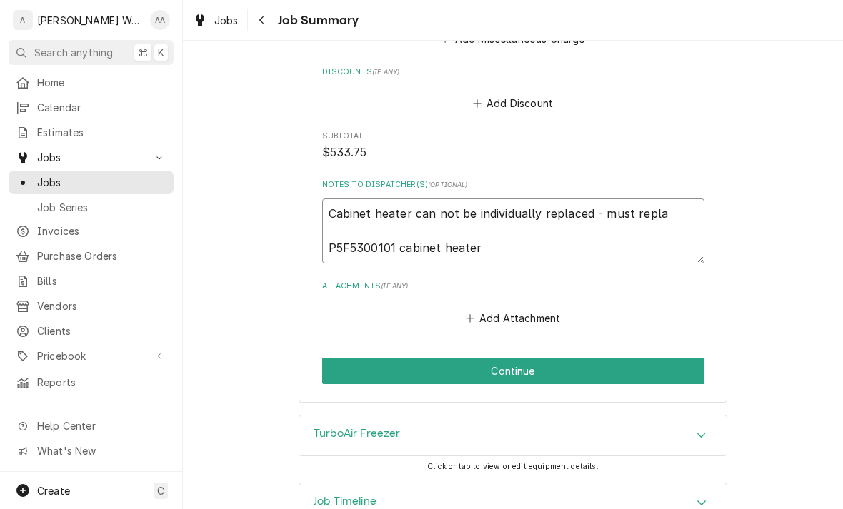
type textarea "Cabinet heater can not be individually replaced - must repl P5F5300101 cabinet …"
type textarea "x"
type textarea "Cabinet heater can not be individually replaced - must rep P5F5300101 cabinet h…"
type textarea "x"
type textarea "Cabinet heater can not be individually replaced - must re P5F5300101 cabinet he…"
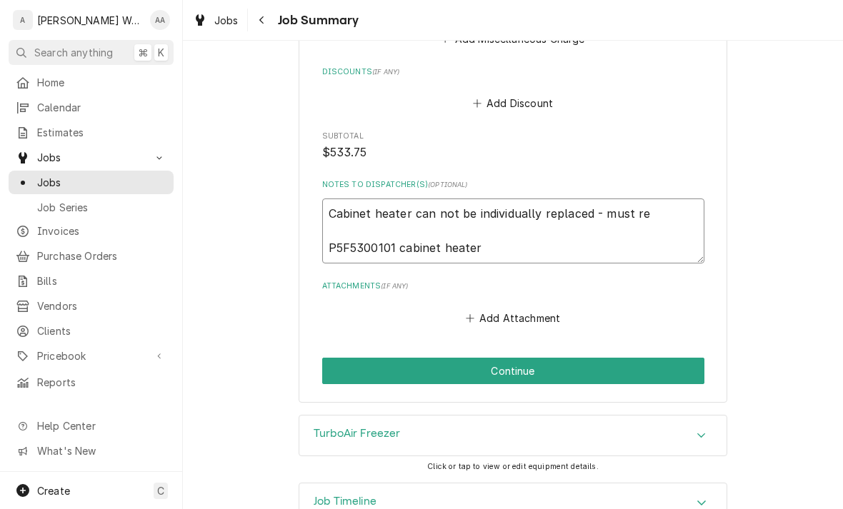
type textarea "x"
type textarea "Cabinet heater can not be individually replaced - must r P5F5300101 cabinet hea…"
type textarea "x"
type textarea "Cabinet heater can not be individually replaced - must P5F5300101 cabinet heater"
type textarea "x"
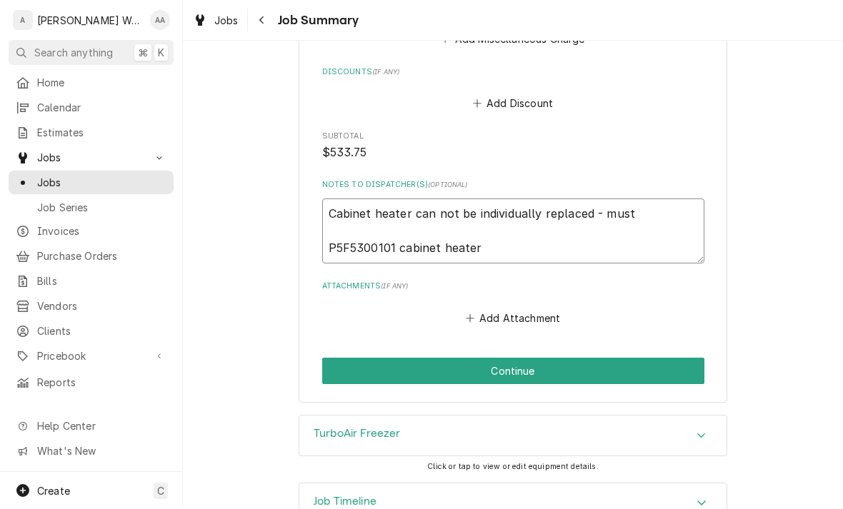
type textarea "Cabinet heater can not be individually replaced - must P5F5300101 cabinet heater"
type textarea "x"
type textarea "Cabinet heater can not be individually replaced - mus P5F5300101 cabinet heater"
type textarea "x"
type textarea "Cabinet heater can not be individually replaced - mu P5F5300101 cabinet heater"
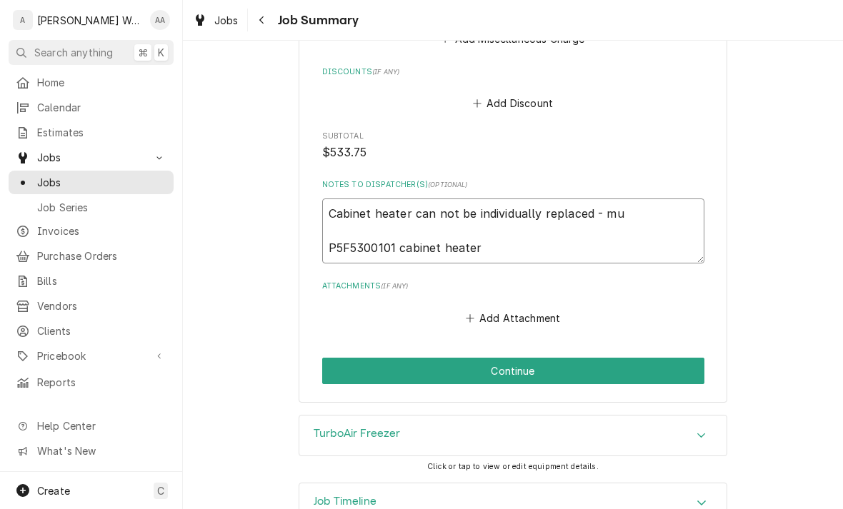
type textarea "x"
type textarea "Cabinet heater can not be individually replaced - m P5F5300101 cabinet heater"
type textarea "x"
type textarea "Cabinet heater can not be individually replaced - P5F5300101 cabinet heater"
type textarea "x"
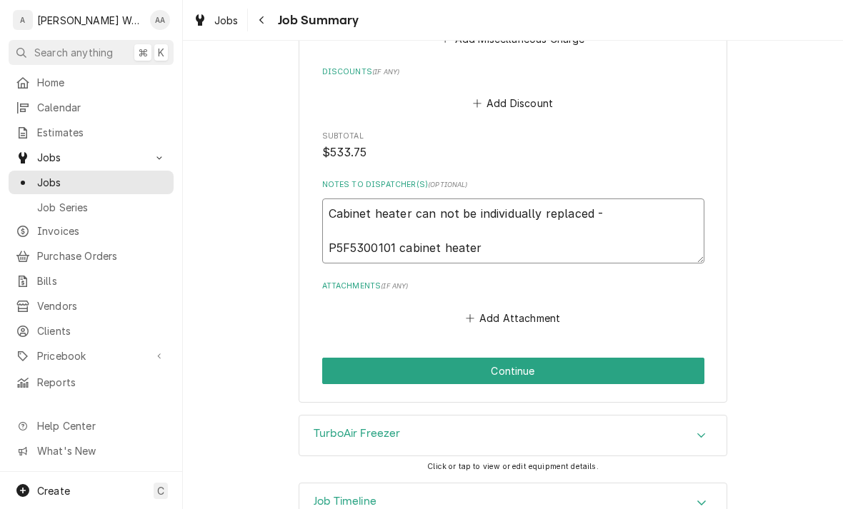
type textarea "Cabinet heater can not be individually replaced - P5F5300101 cabinet heater"
type textarea "x"
type textarea "Cabinet heater can not be individually replaced P5F5300101 cabinet heater"
type textarea "x"
type textarea "Cabinet heater can not be individually replaced P5F5300101 cabinet heater"
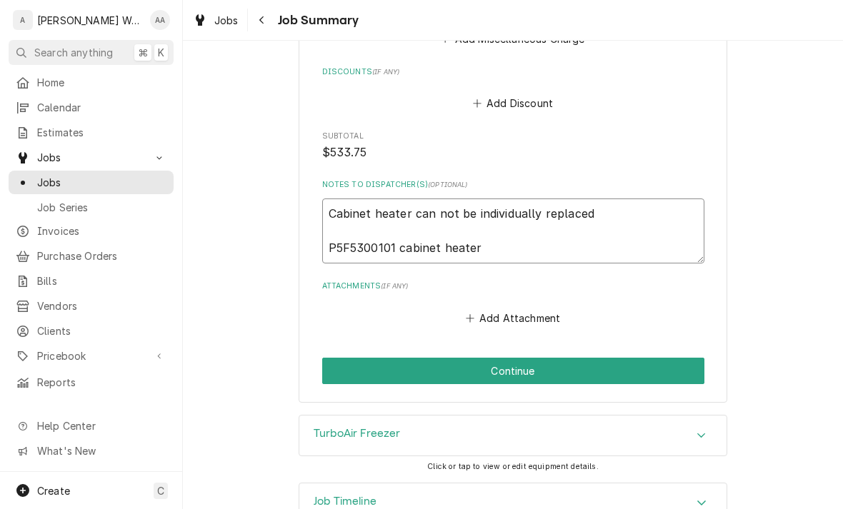
type textarea "x"
type textarea "Cabinet heater can not be individually replace P5F5300101 cabinet heater"
type textarea "x"
type textarea "Cabinet heater can not be individually replac P5F5300101 cabinet heater"
type textarea "x"
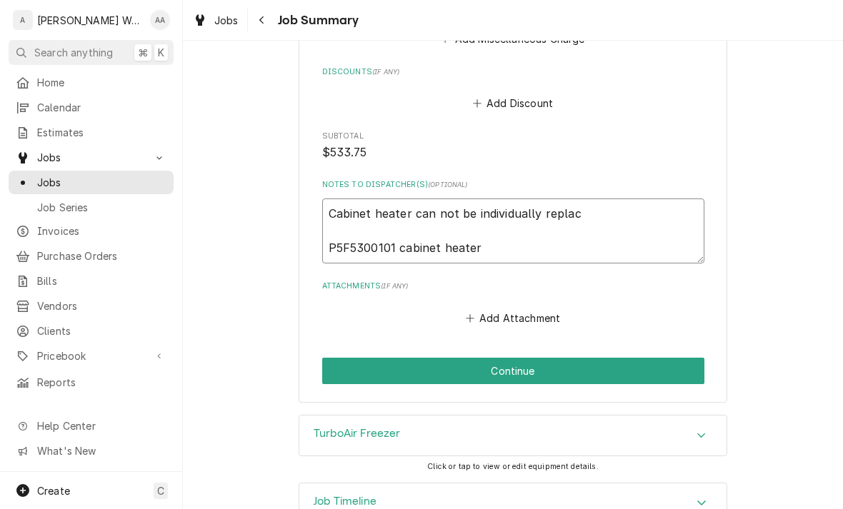
type textarea "Cabinet heater can not be individually repla P5F5300101 cabinet heater"
type textarea "x"
type textarea "Cabinet heater can not be individually repl P5F5300101 cabinet heater"
type textarea "x"
type textarea "Cabinet heater can not be individually rep P5F5300101 cabinet heater"
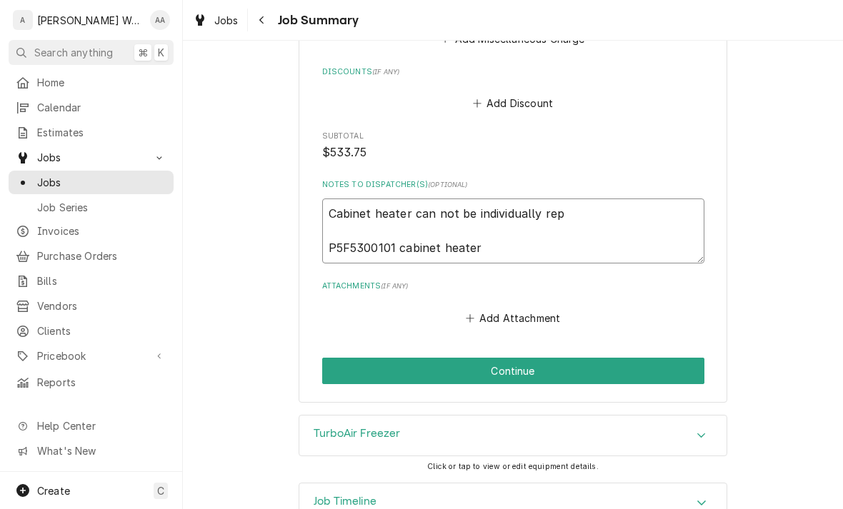
type textarea "x"
type textarea "Cabinet heater can not be individually re P5F5300101 cabinet heater"
type textarea "x"
type textarea "Cabinet heater can not be individually r P5F5300101 cabinet heater"
type textarea "x"
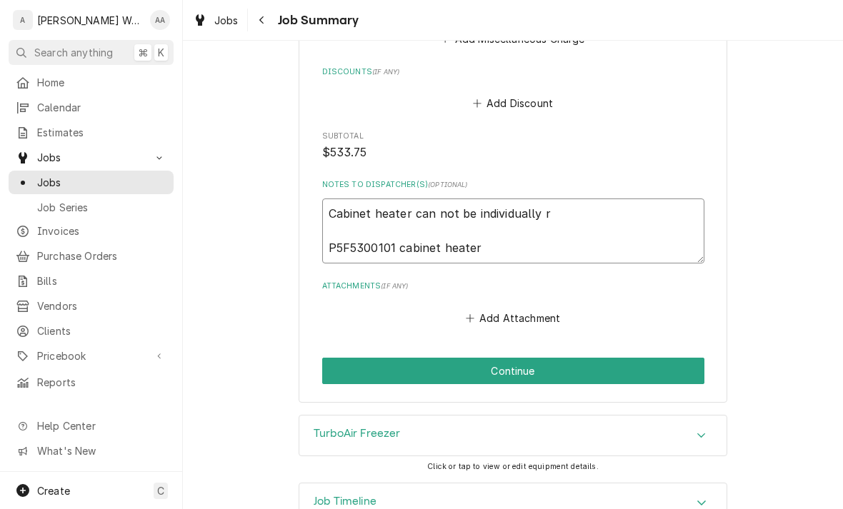
type textarea "Cabinet heater can not be individually P5F5300101 cabinet heater"
type textarea "x"
type textarea "Cabinet heater can not be individually P5F5300101 cabinet heater"
type textarea "x"
type textarea "Cabinet heater can not be individuall P5F5300101 cabinet heater"
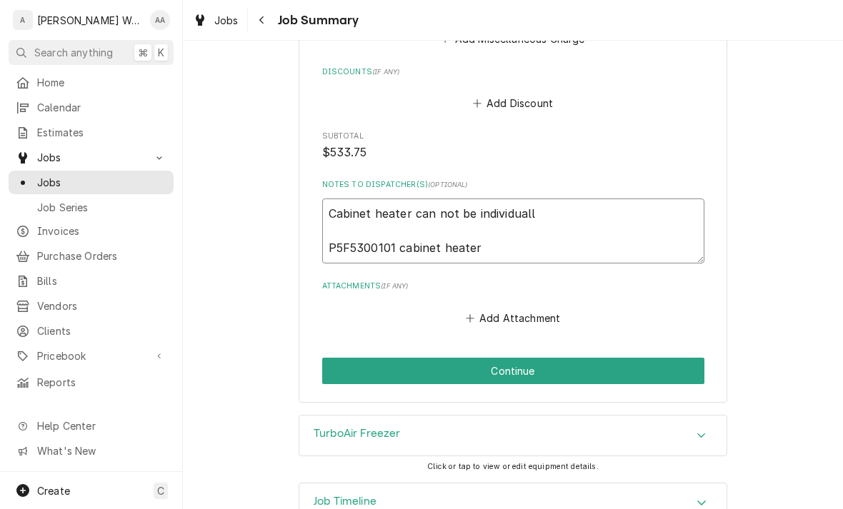
type textarea "x"
type textarea "Cabinet heater can not be individual P5F5300101 cabinet heater"
type textarea "x"
type textarea "Cabinet heater can not be individua P5F5300101 cabinet heater"
type textarea "x"
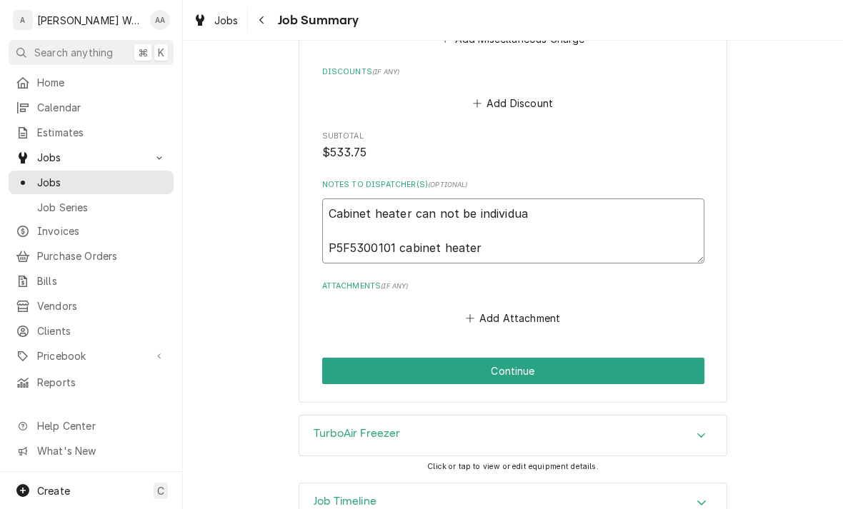
type textarea "Cabinet heater can not be individu P5F5300101 cabinet heater"
type textarea "x"
type textarea "Cabinet heater can not be individ P5F5300101 cabinet heater"
type textarea "x"
type textarea "Cabinet heater can not be indivi P5F5300101 cabinet heater"
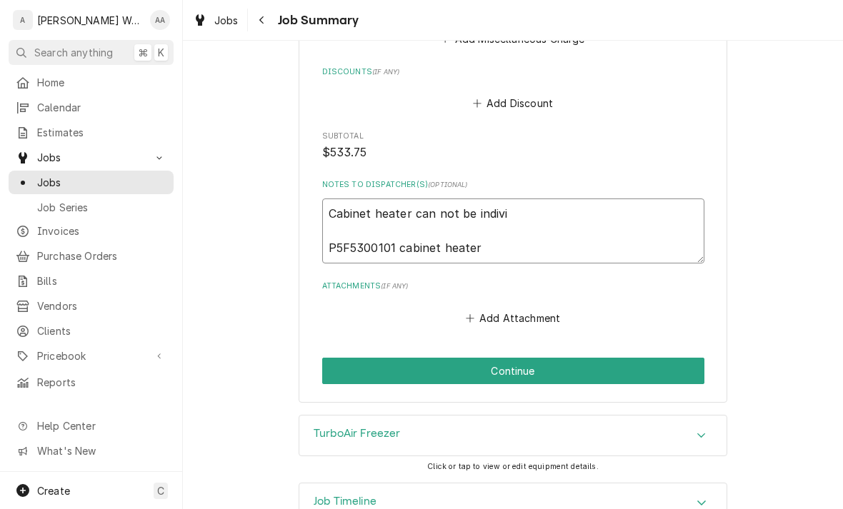
type textarea "x"
type textarea "Cabinet heater can not be indiv P5F5300101 cabinet heater"
type textarea "x"
type textarea "Cabinet heater can not be indi P5F5300101 cabinet heater"
type textarea "x"
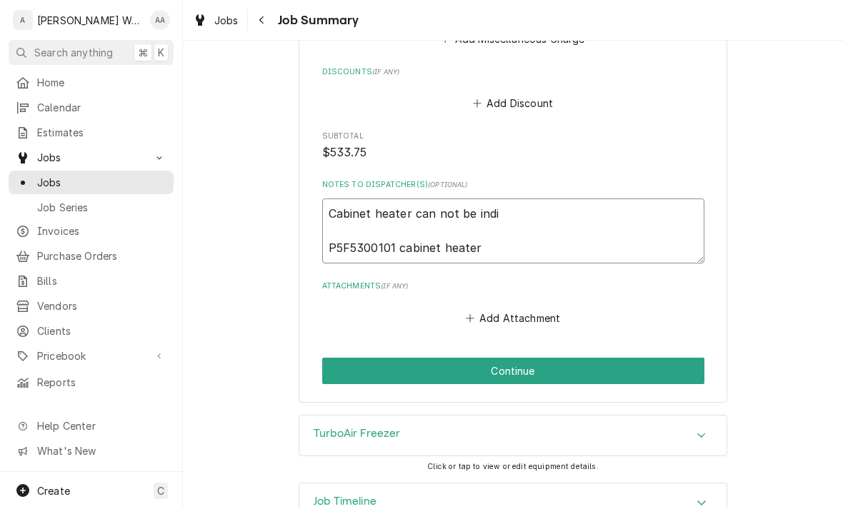
type textarea "Cabinet heater can not be ind P5F5300101 cabinet heater"
type textarea "x"
type textarea "Cabinet heater can not be in P5F5300101 cabinet heater"
type textarea "x"
type textarea "Cabinet heater can not be i P5F5300101 cabinet heater"
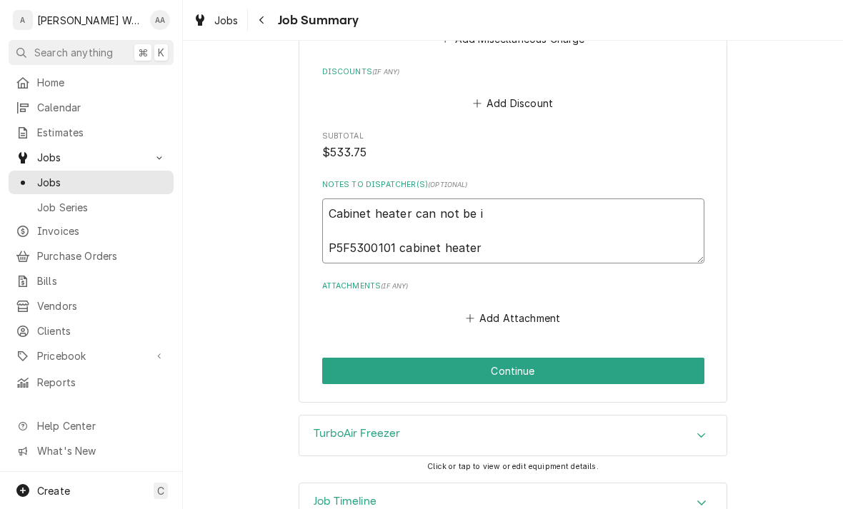
type textarea "x"
type textarea "Cabinet heater can not be P5F5300101 cabinet heater"
type textarea "x"
type textarea "Cabinet heater can not be P5F5300101 cabinet heater"
type textarea "x"
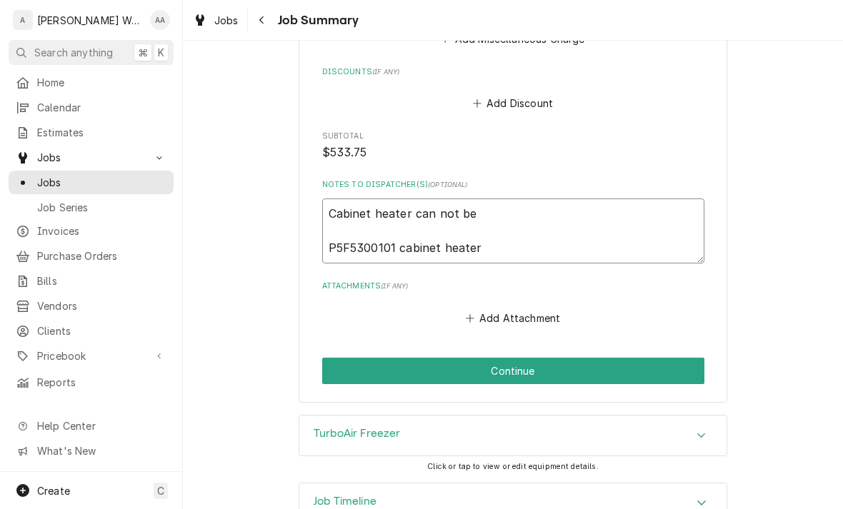
type textarea "Cabinet heater can not b P5F5300101 cabinet heater"
type textarea "x"
type textarea "Cabinet heater can not P5F5300101 cabinet heater"
type textarea "x"
type textarea "Cabinet heater can not P5F5300101 cabinet heater"
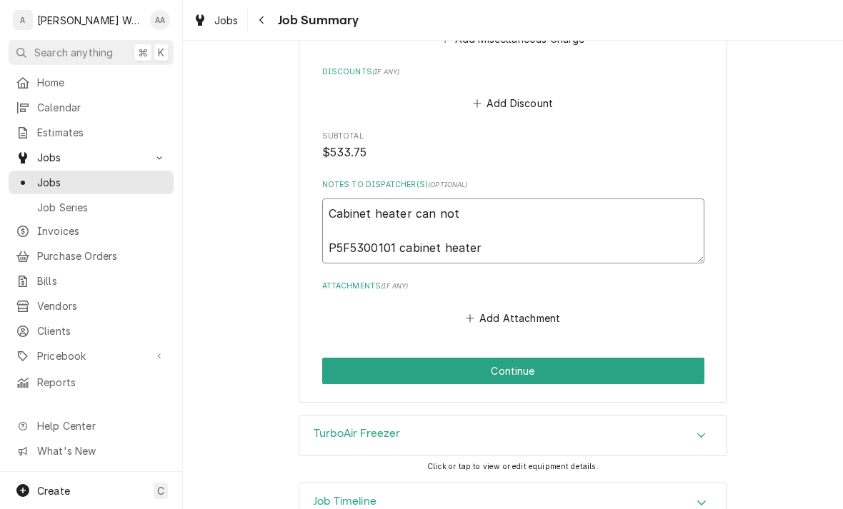
type textarea "x"
type textarea "Cabinet heater can no P5F5300101 cabinet heater"
type textarea "x"
type textarea "Cabinet heater can n P5F5300101 cabinet heater"
type textarea "x"
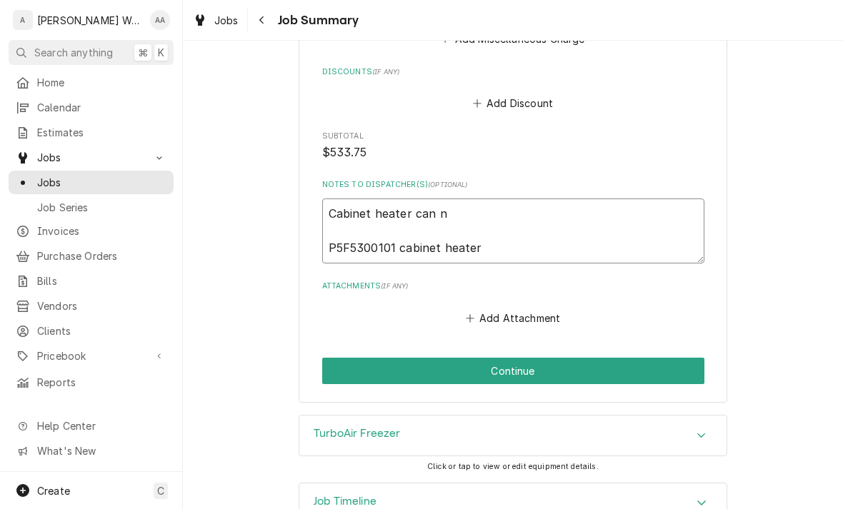
type textarea "Cabinet heater can P5F5300101 cabinet heater"
type textarea "x"
type textarea "Cabinet heater can P5F5300101 cabinet heater"
type textarea "x"
type textarea "Cabinet heater ca P5F5300101 cabinet heater"
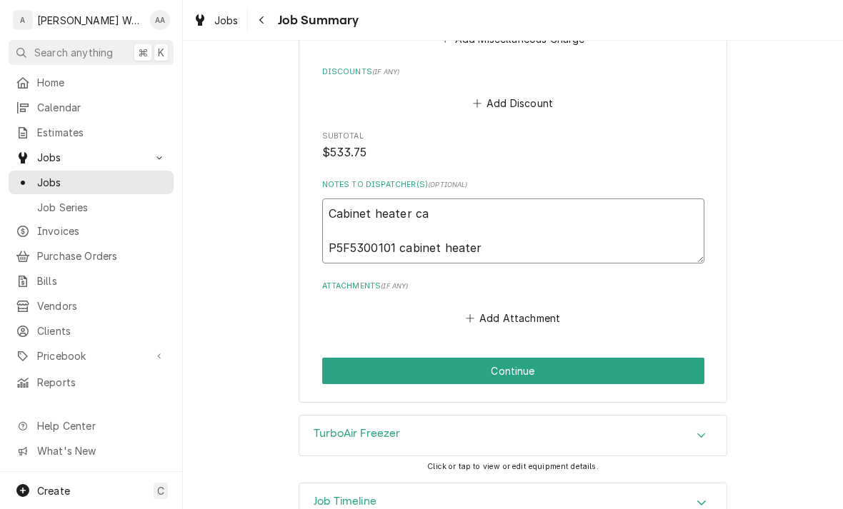
type textarea "x"
type textarea "Cabinet heater c P5F5300101 cabinet heater"
type textarea "x"
type textarea "Cabinet heater P5F5300101 cabinet heater"
type textarea "x"
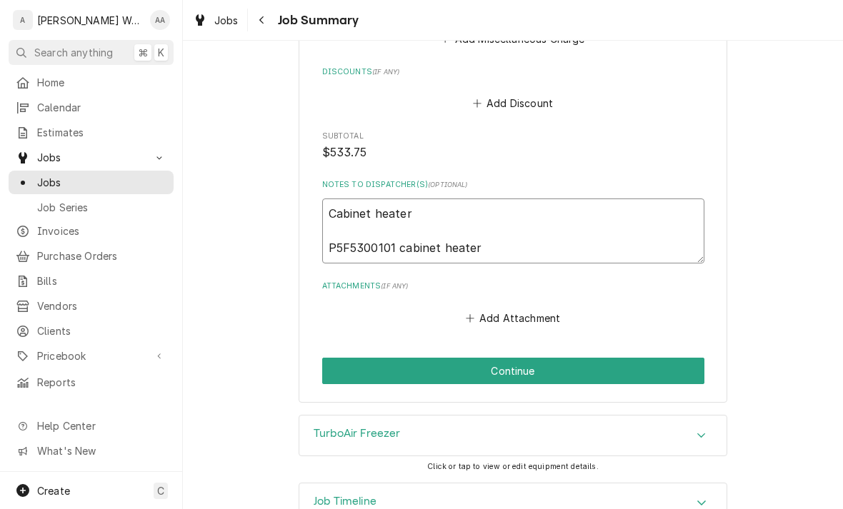
type textarea "Cabinet heater P5F5300101 cabinet heater"
type textarea "x"
type textarea "Cabinet heate P5F5300101 cabinet heater"
type textarea "x"
type textarea "Cabinet heat P5F5300101 cabinet heater"
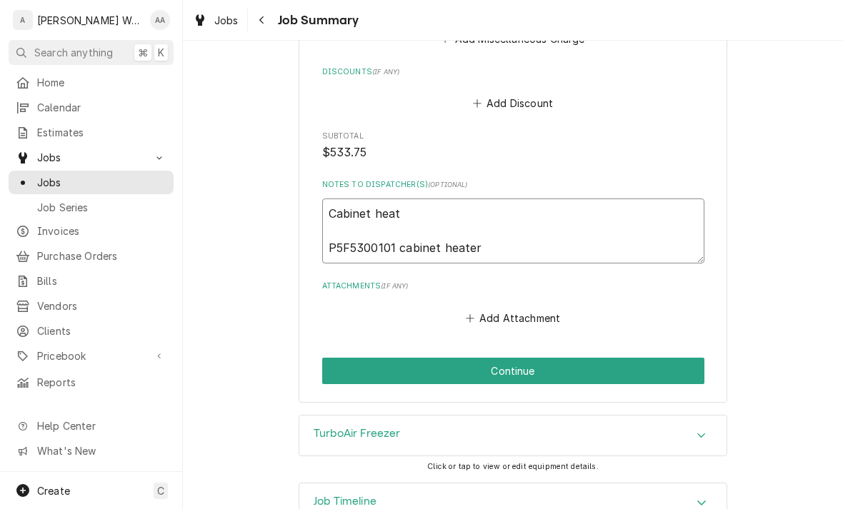
type textarea "x"
type textarea "Cabinet hea P5F5300101 cabinet heater"
type textarea "x"
type textarea "Cabinet he P5F5300101 cabinet heater"
type textarea "x"
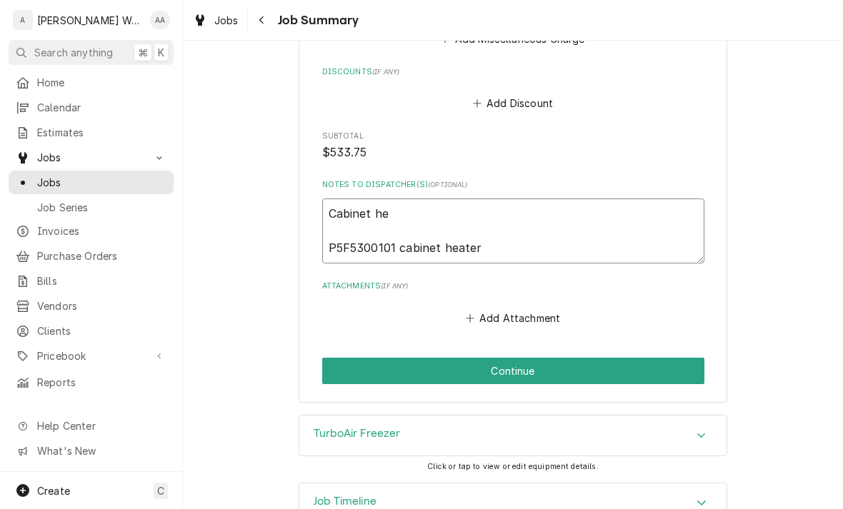
type textarea "Cabinet h P5F5300101 cabinet heater"
type textarea "x"
type textarea "Cabinet P5F5300101 cabinet heater"
type textarea "x"
type textarea "Cabinet P5F5300101 cabinet heater"
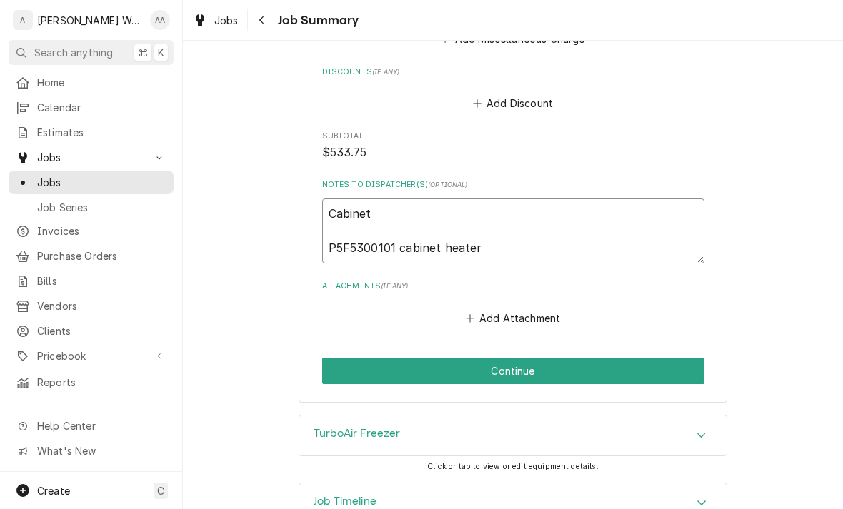
type textarea "x"
type textarea "Cabine P5F5300101 cabinet heater"
type textarea "x"
type textarea "Cabin P5F5300101 cabinet heater"
type textarea "x"
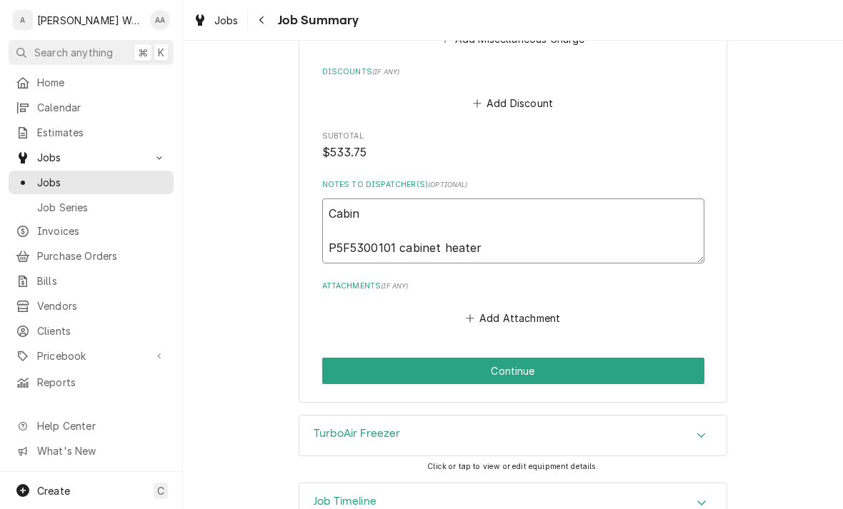
type textarea "Cabi P5F5300101 cabinet heater"
type textarea "x"
type textarea "Cab P5F5300101 cabinet heater"
type textarea "x"
type textarea "Ca P5F5300101 cabinet heater"
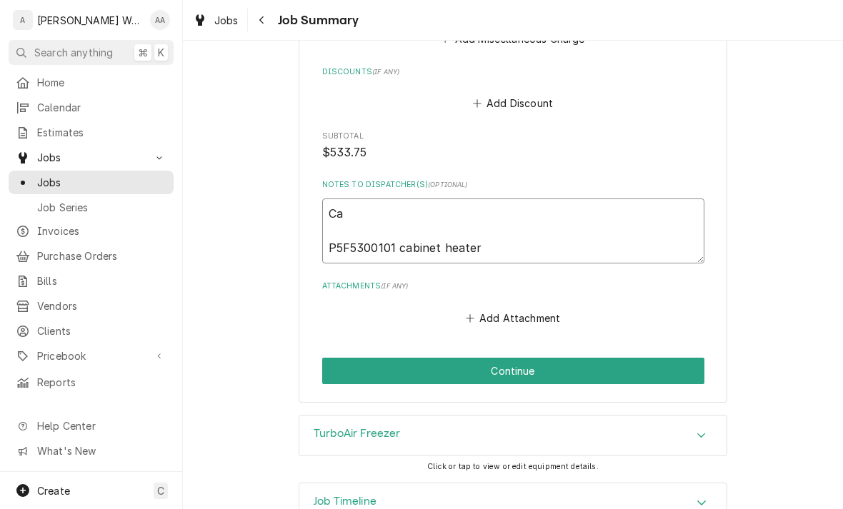
type textarea "x"
type textarea "C P5F5300101 cabinet heater"
type textarea "x"
type textarea "P5F5300101 cabinet heater"
click at [330, 240] on textarea "P5F5300101 cabinet heater" at bounding box center [513, 231] width 382 height 65
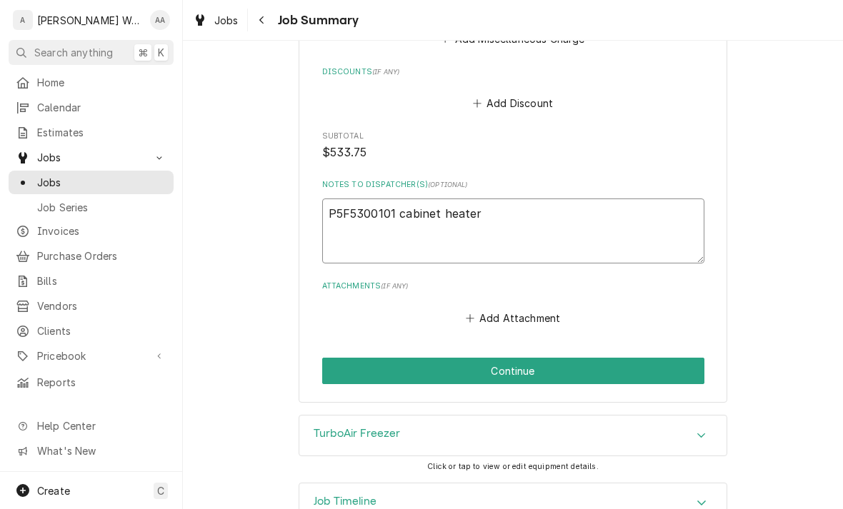
type textarea "x"
type textarea "P5F5300101 cabinet heater"
type textarea "x"
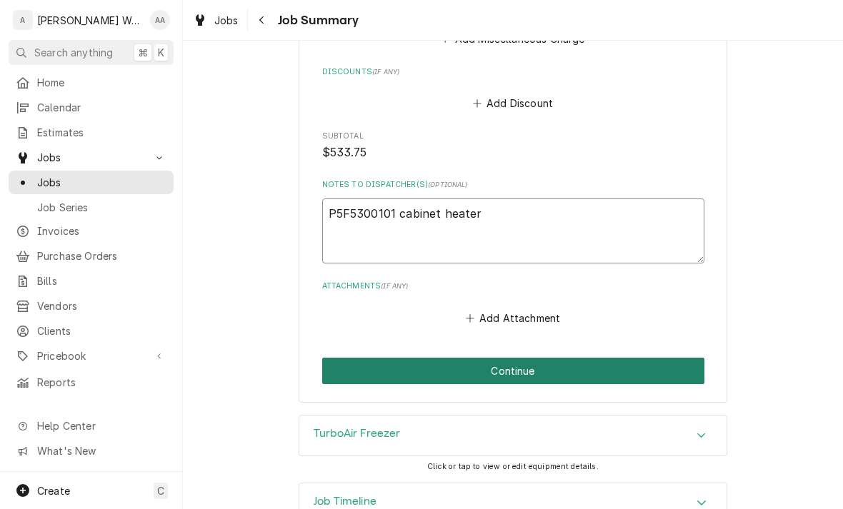
type textarea "P5F5300101 cabinet heater"
click at [420, 363] on button "Continue" at bounding box center [513, 371] width 382 height 26
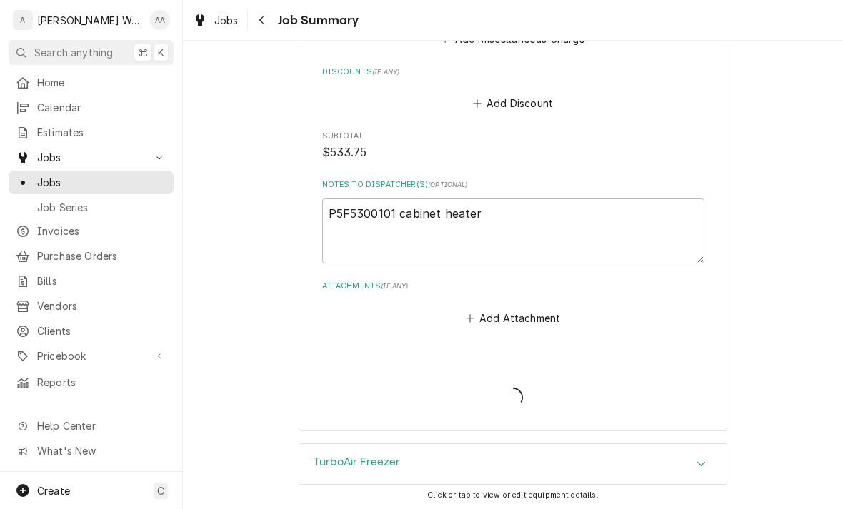
type textarea "x"
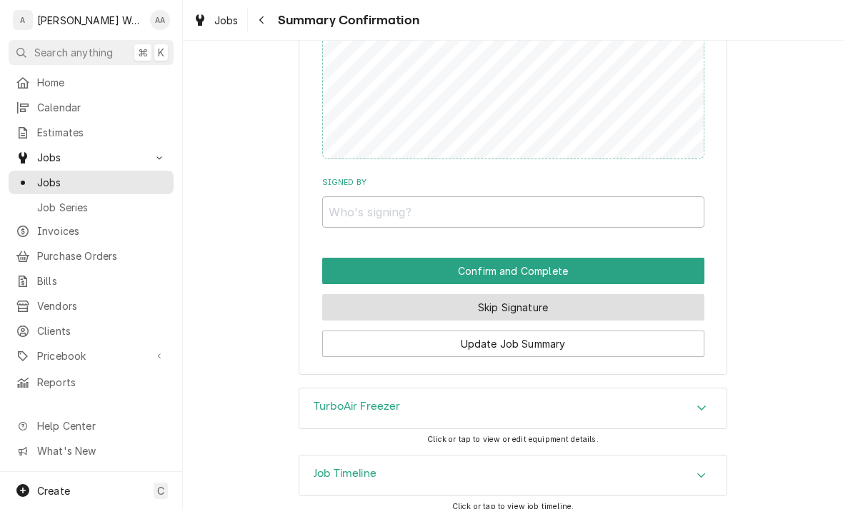
scroll to position [1147, 0]
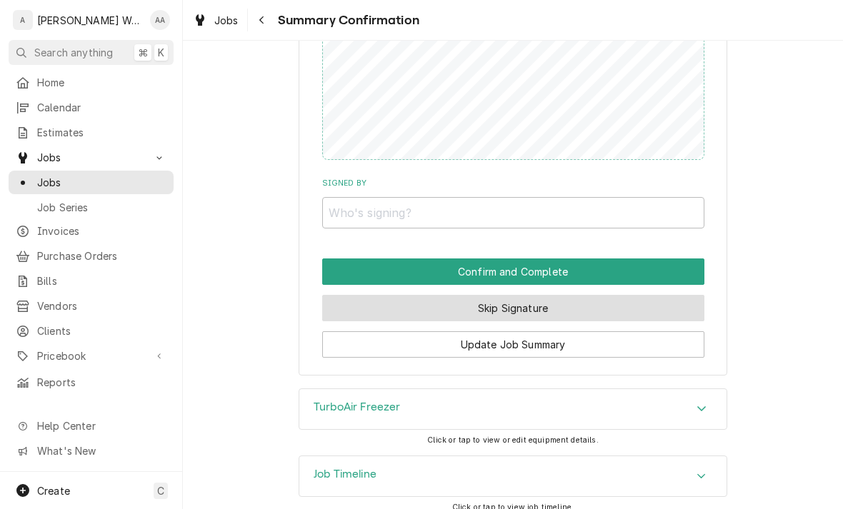
click at [445, 300] on button "Skip Signature" at bounding box center [513, 308] width 382 height 26
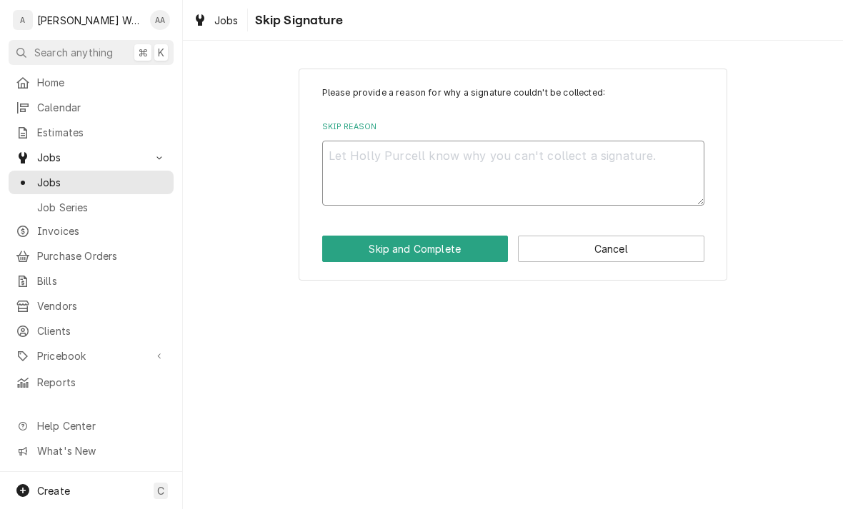
click at [428, 141] on textarea "Skip Reason" at bounding box center [513, 173] width 382 height 65
type textarea "x"
type textarea "No"
type textarea "x"
type textarea "No"
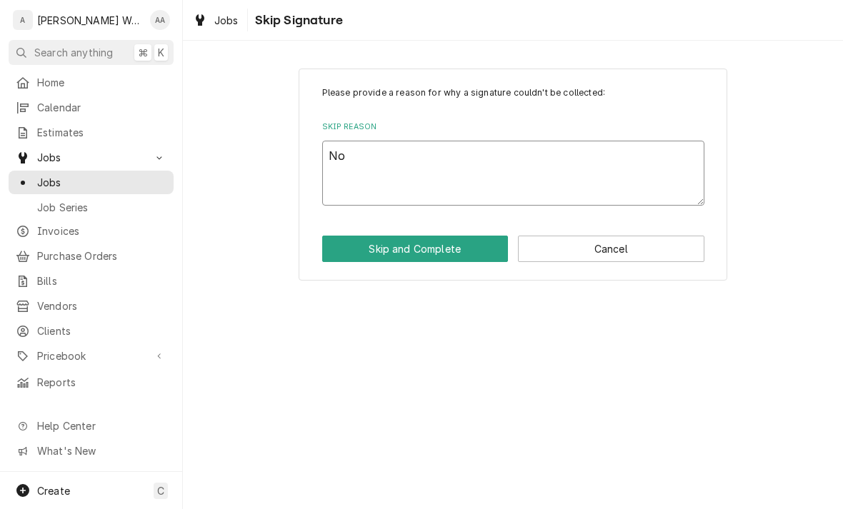
type textarea "x"
type textarea "No l"
type textarea "x"
type textarea "No lo"
type textarea "x"
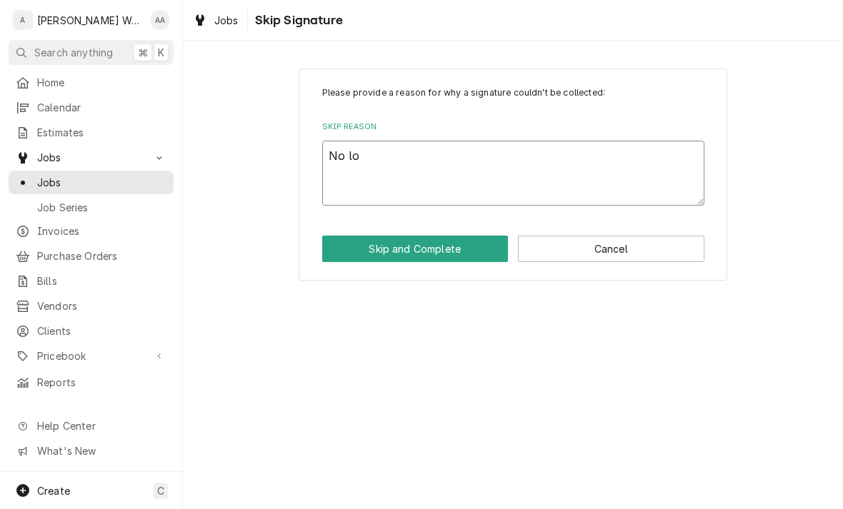
type textarea "No lon"
type textarea "x"
type textarea "No long"
type textarea "x"
type textarea "No longe"
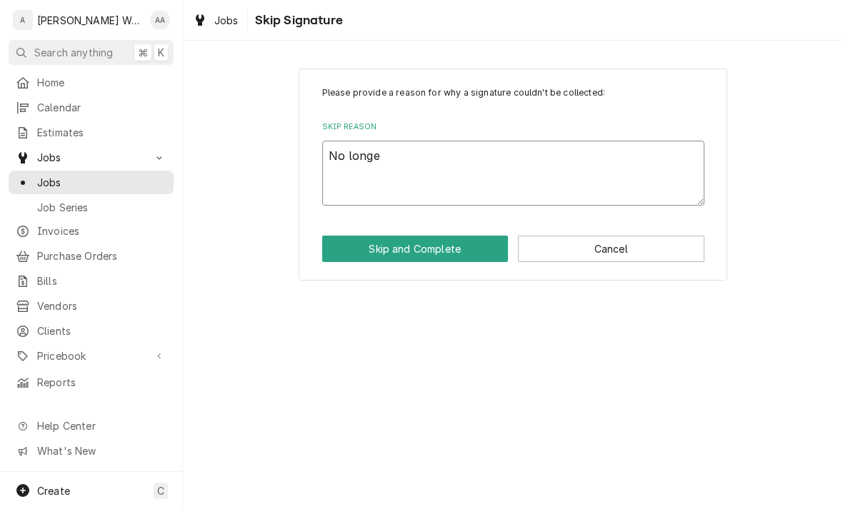
type textarea "x"
type textarea "No longer"
type textarea "x"
type textarea "No longer"
type textarea "x"
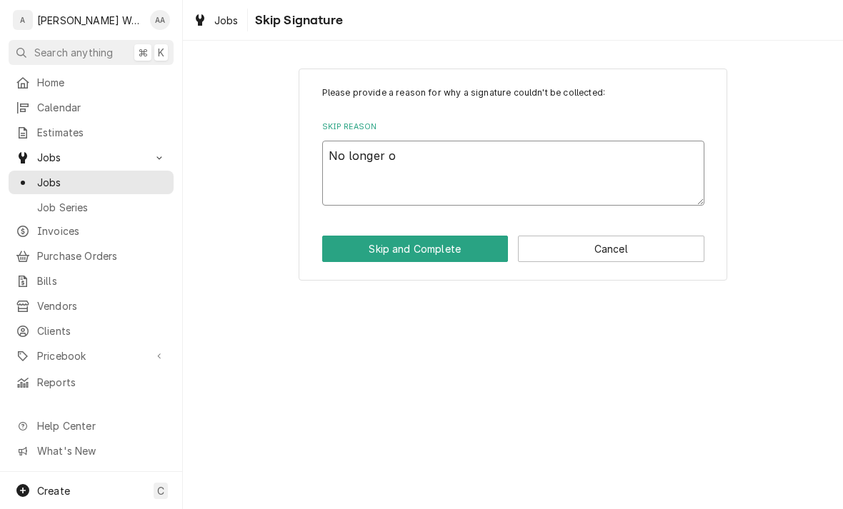
type textarea "No longer on"
type textarea "x"
type textarea "No longer on"
type textarea "x"
type textarea "No longer on si"
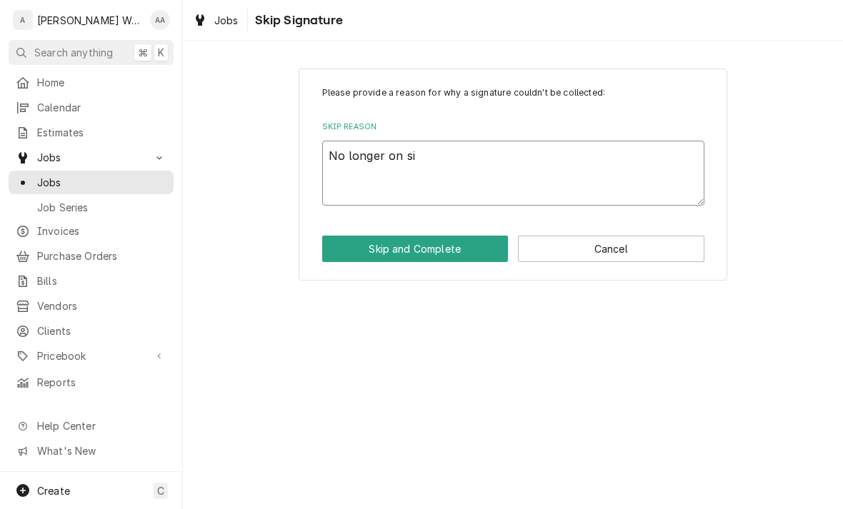
type textarea "x"
type textarea "No longer on sie"
type textarea "x"
type textarea "No longer on si"
type textarea "x"
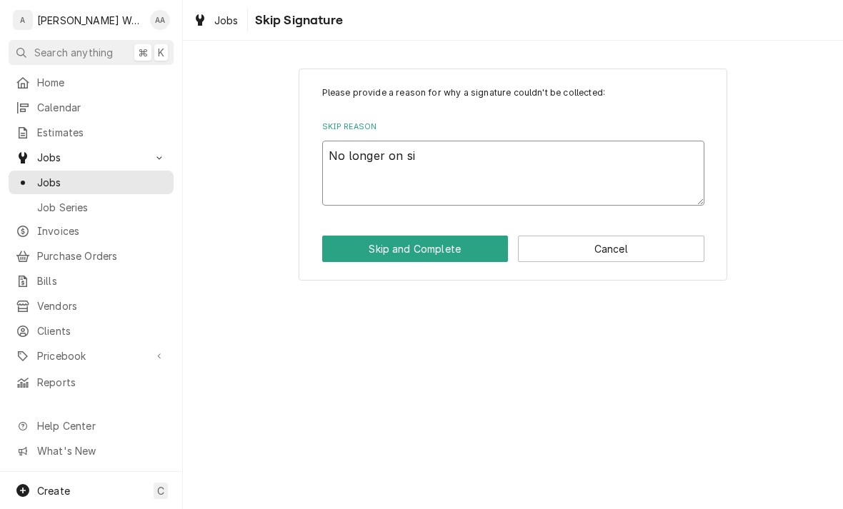
type textarea "No longer on sit"
type textarea "x"
type textarea "No longer on site"
click at [350, 251] on button "Skip and Complete" at bounding box center [415, 249] width 186 height 26
type textarea "x"
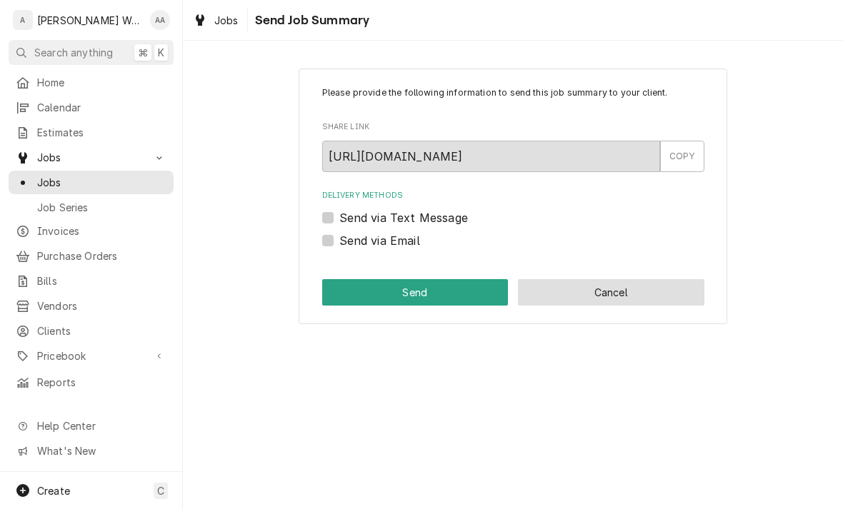
click at [569, 298] on button "Cancel" at bounding box center [611, 292] width 186 height 26
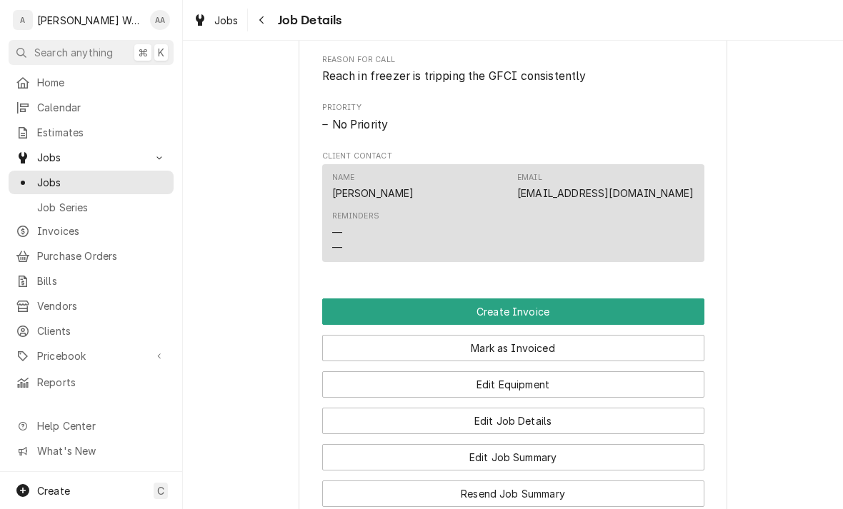
scroll to position [743, 0]
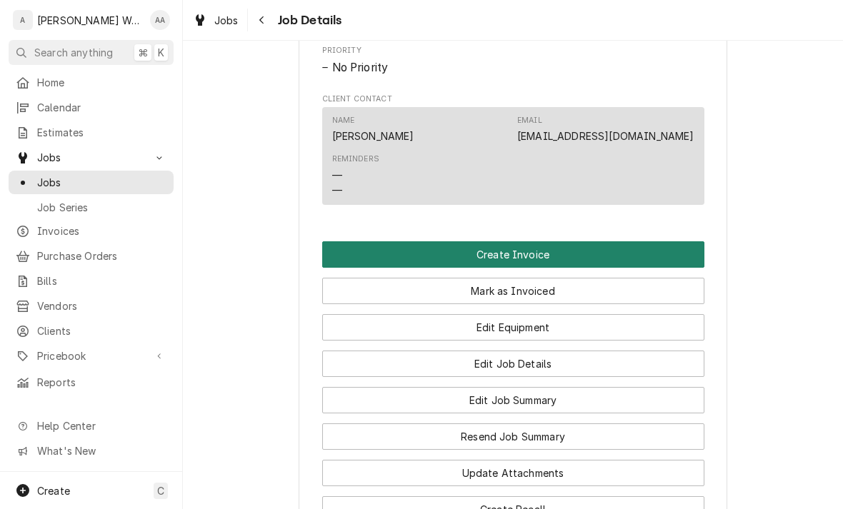
click at [345, 258] on button "Create Invoice" at bounding box center [513, 254] width 382 height 26
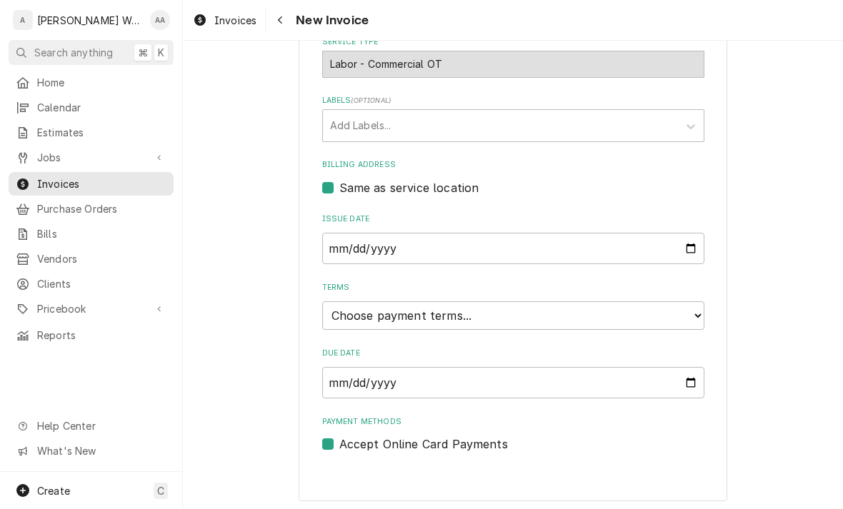
scroll to position [404, 0]
click at [348, 312] on select "Choose payment terms... Same Day Net 7 Net 14 Net 21 Net 30 Net 45 Net 60 Net 90" at bounding box center [513, 316] width 382 height 29
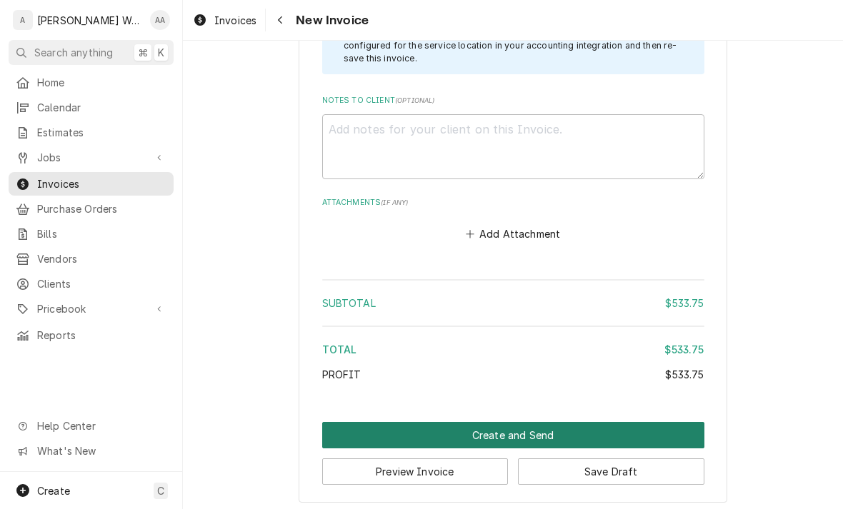
click at [349, 422] on button "Create and Send" at bounding box center [513, 435] width 382 height 26
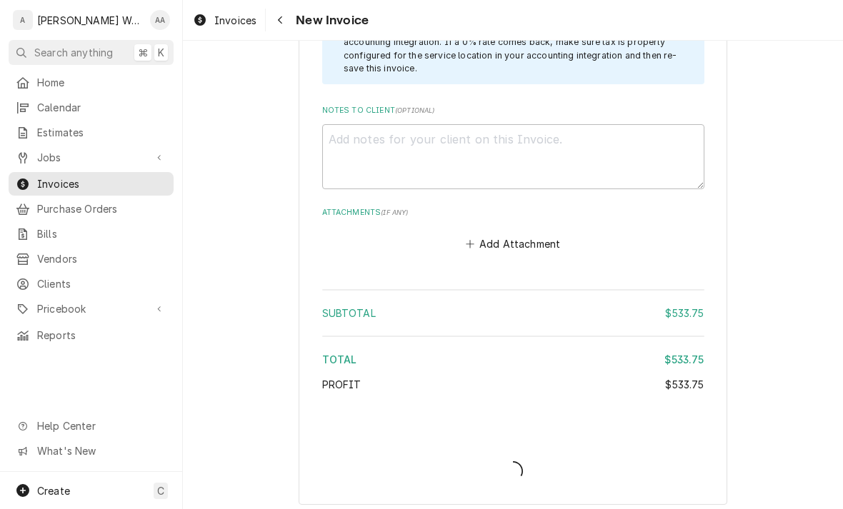
scroll to position [1861, 0]
type textarea "x"
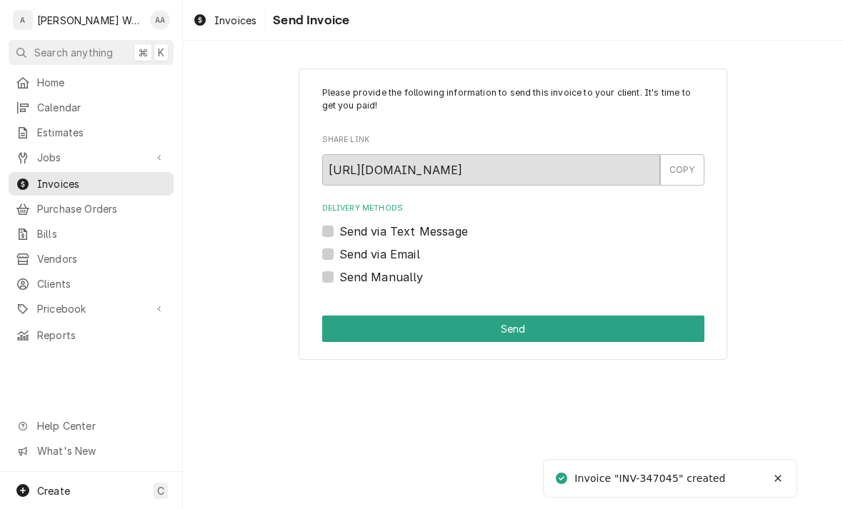
click at [339, 253] on label "Send via Email" at bounding box center [379, 254] width 81 height 17
click at [339, 253] on input "Send via Email" at bounding box center [530, 261] width 382 height 31
checkbox input "true"
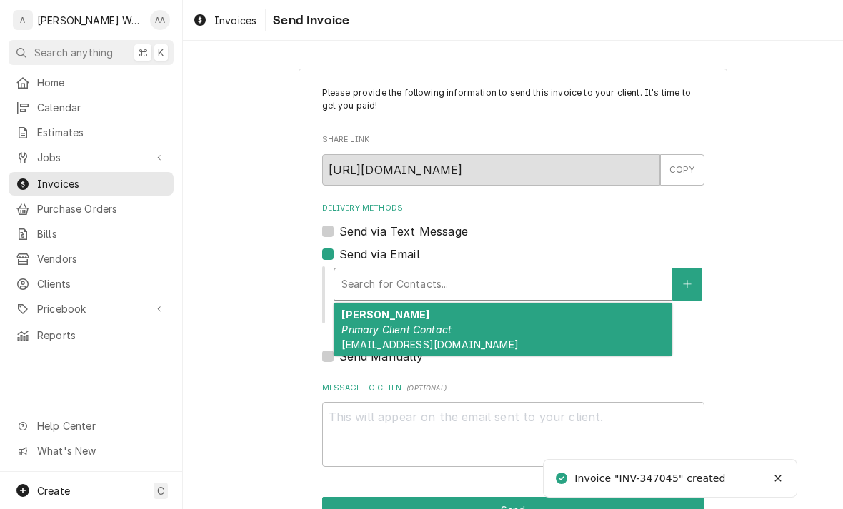
click at [359, 334] on em "Primary Client Contact" at bounding box center [396, 330] width 110 height 12
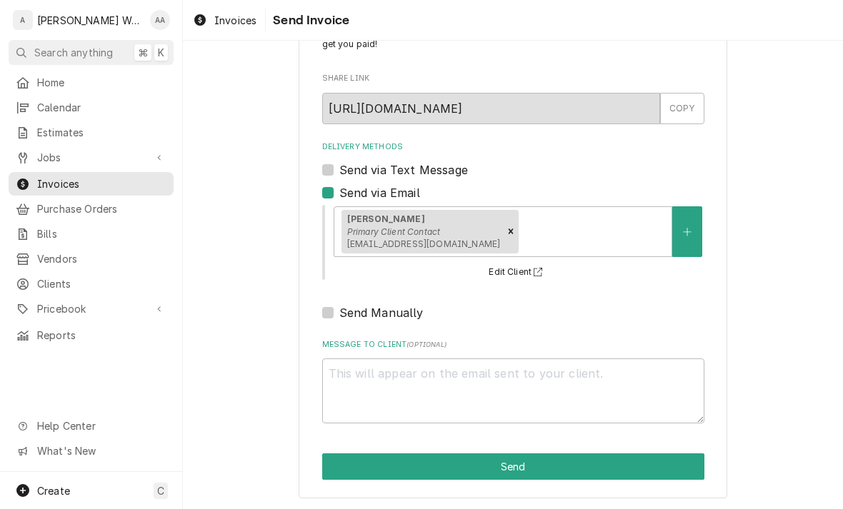
scroll to position [60, 0]
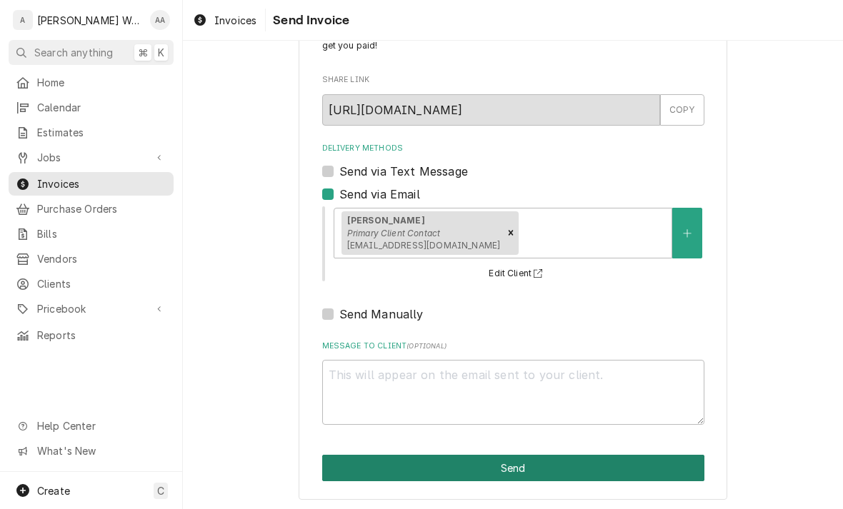
click at [349, 473] on button "Send" at bounding box center [513, 468] width 382 height 26
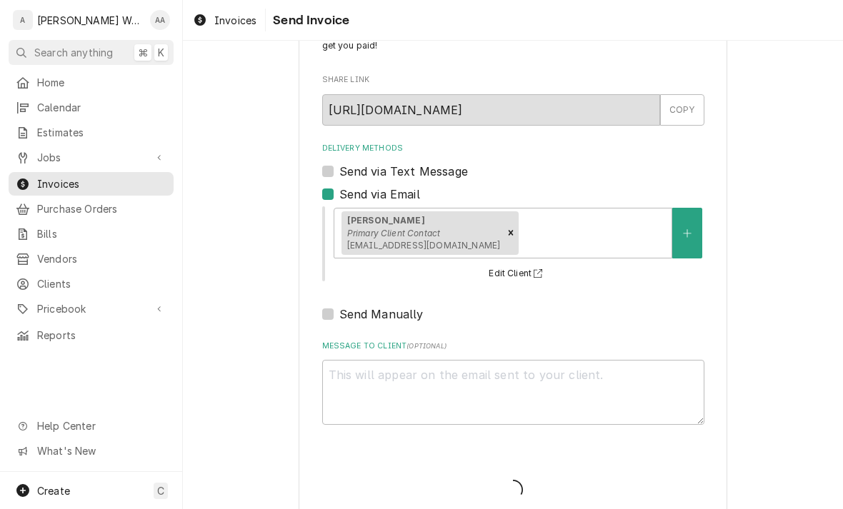
type textarea "x"
